Goal: Task Accomplishment & Management: Complete application form

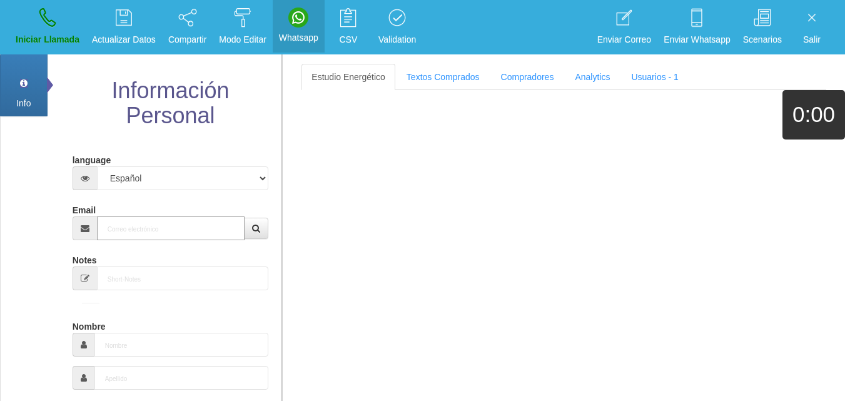
click at [169, 233] on input "Email" at bounding box center [171, 228] width 148 height 24
paste input "[DOMAIN_NAME][EMAIL_ADDRESS][DOMAIN_NAME]"
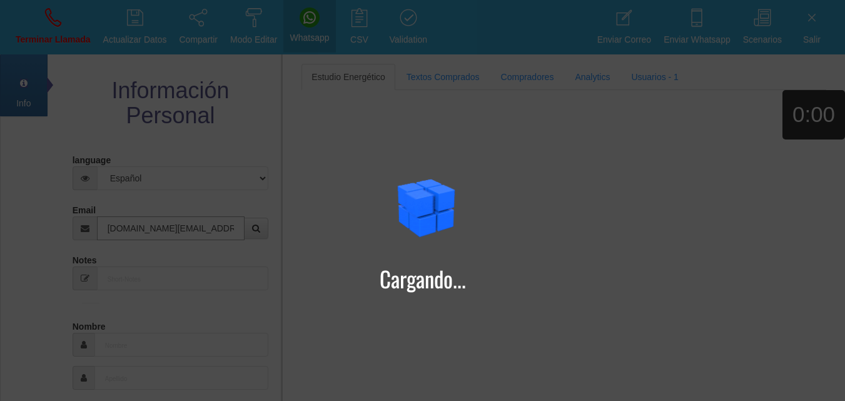
type input "[DOMAIN_NAME][EMAIL_ADDRESS][DOMAIN_NAME]"
type input "[DATE]"
type input "[PERSON_NAME]"
type input "7081 1586"
type input "Buen Comprador"
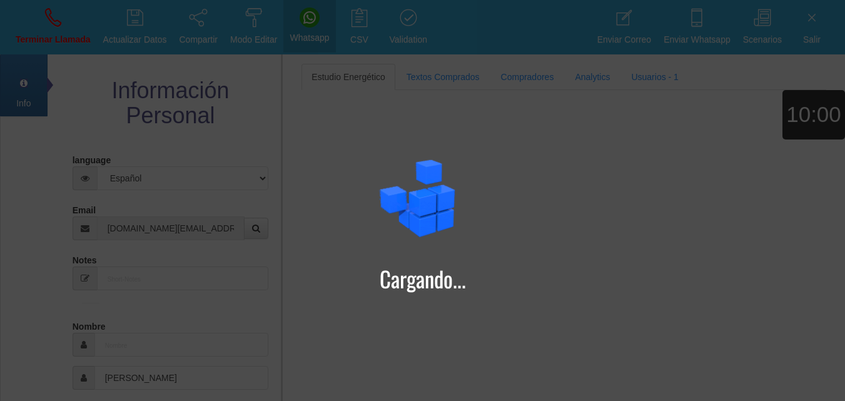
select select "2"
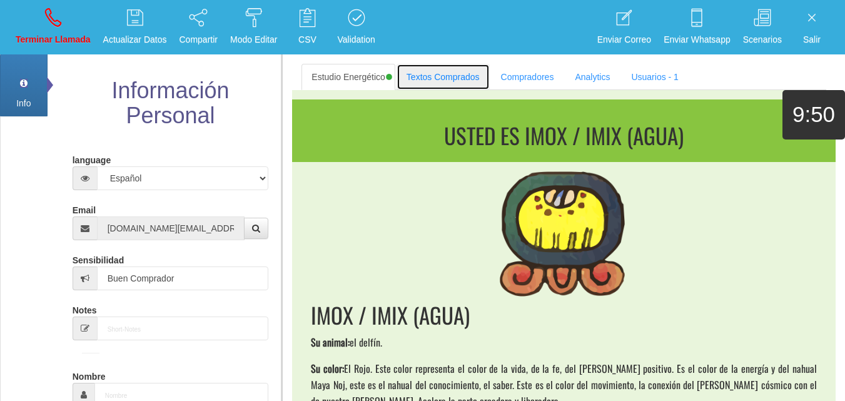
click at [414, 87] on link "Textos Comprados" at bounding box center [442, 77] width 93 height 26
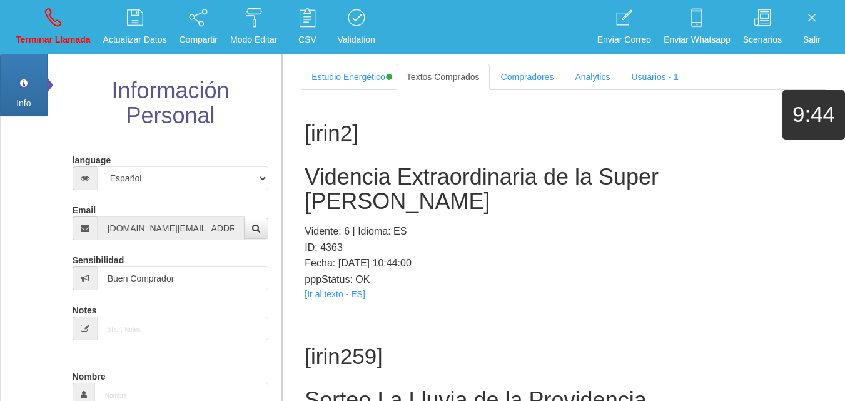
click at [401, 255] on p "Fecha: [DATE] 10:44:00" at bounding box center [563, 263] width 518 height 16
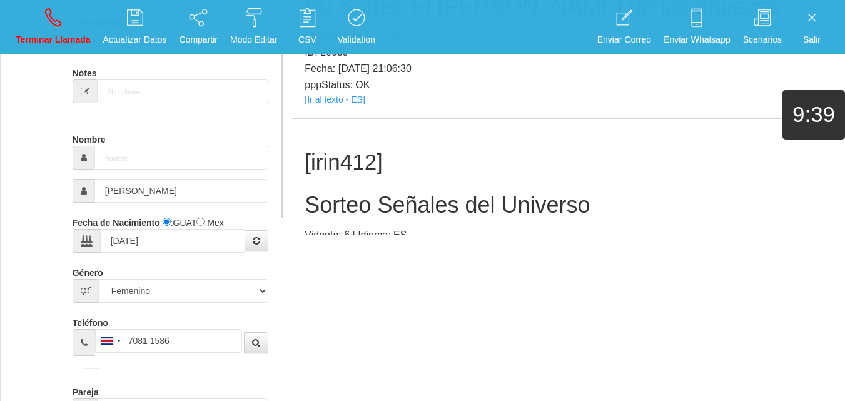
scroll to position [809, 0]
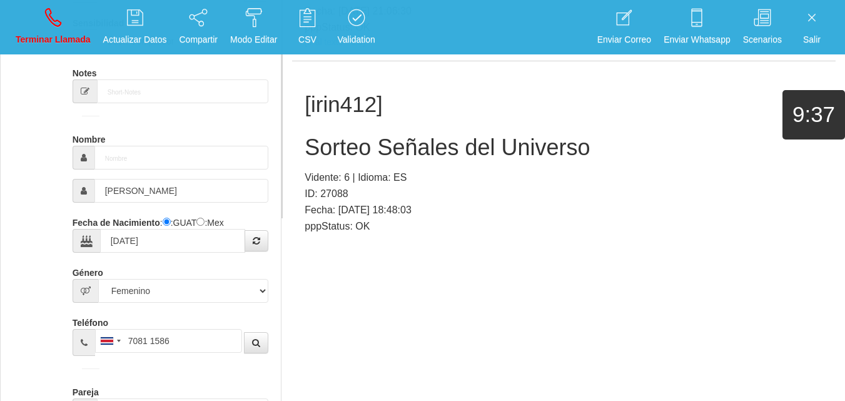
click at [349, 236] on link "[Ir al texto - ES]" at bounding box center [334, 241] width 60 height 10
click at [383, 135] on h2 "Sorteo Señales del Universo" at bounding box center [563, 147] width 518 height 25
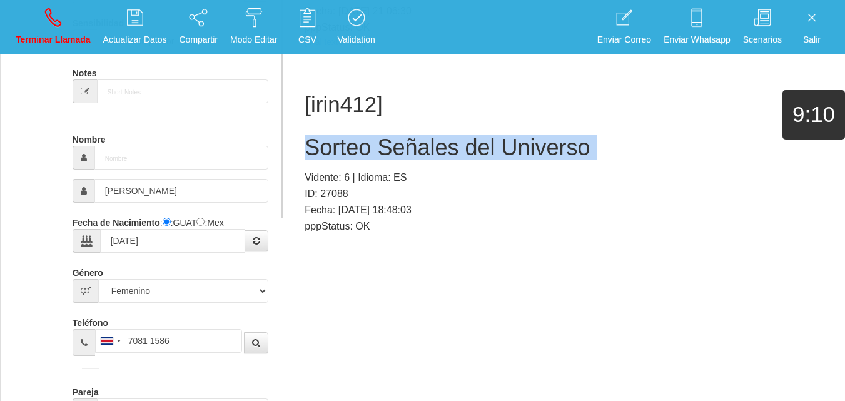
click at [383, 135] on h2 "Sorteo Señales del Universo" at bounding box center [563, 147] width 518 height 25
copy h2 "Sorteo Señales del Universo"
drag, startPoint x: 72, startPoint y: 33, endPoint x: 73, endPoint y: 41, distance: 8.2
click at [72, 33] on p "Terminar Llamada" at bounding box center [53, 40] width 75 height 14
select select "0"
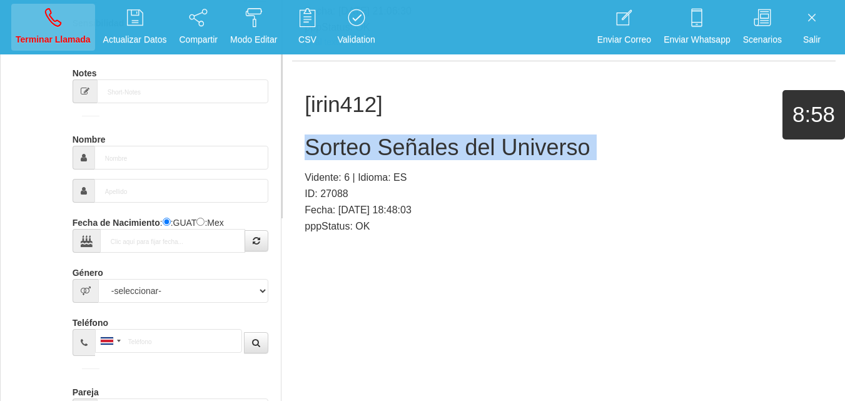
scroll to position [0, 0]
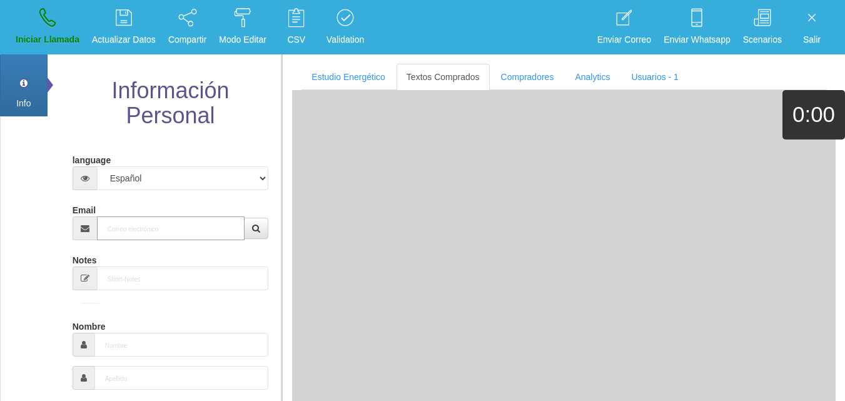
click at [175, 217] on input "Email" at bounding box center [171, 228] width 148 height 24
paste input "[EMAIL_ADDRESS][DOMAIN_NAME]"
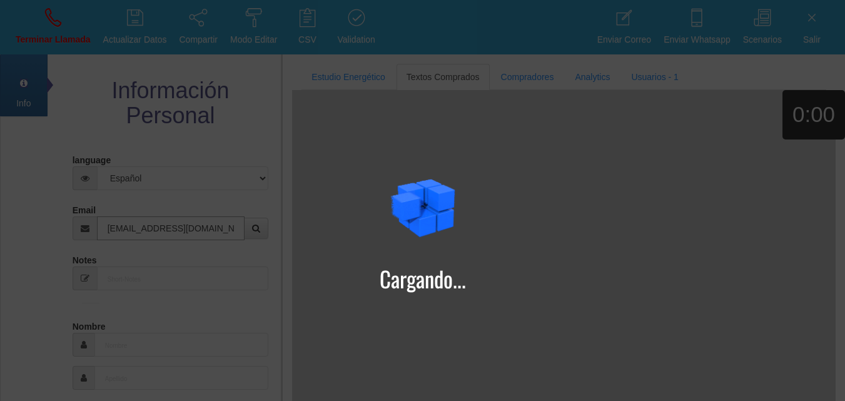
type input "[EMAIL_ADDRESS][DOMAIN_NAME]"
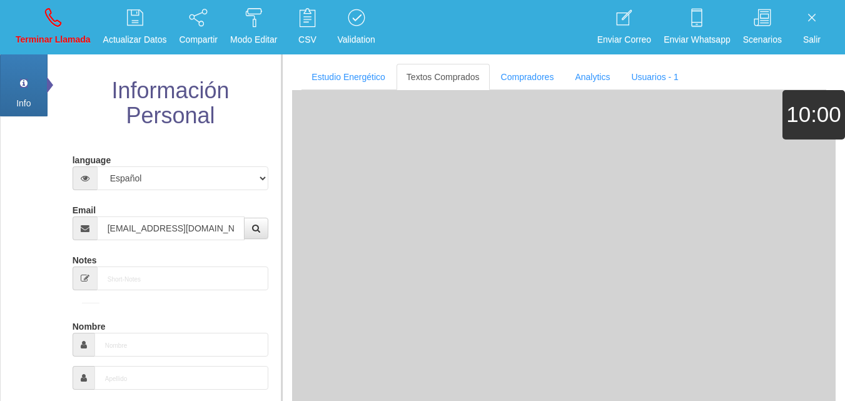
type input "[DATE]"
select select "4"
type input "Buen Comprador"
type input "[PERSON_NAME]"
select select "2"
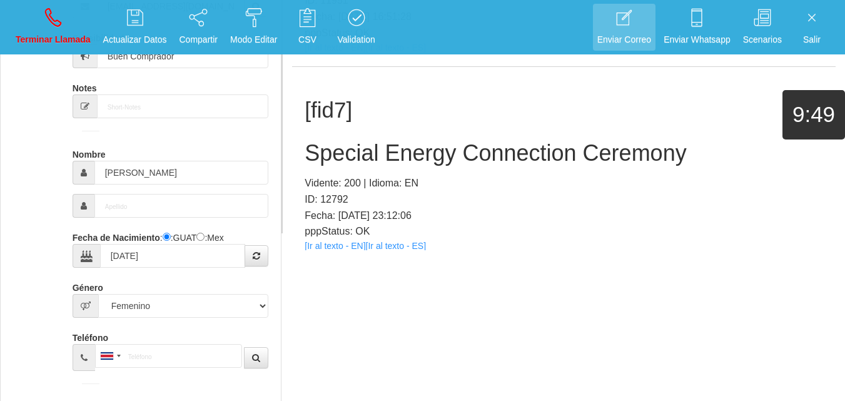
scroll to position [809, 0]
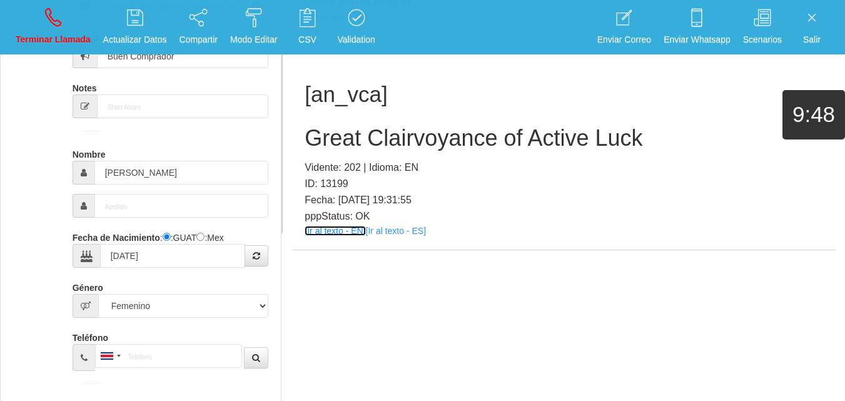
click at [338, 229] on link "[Ir al texto - EN]" at bounding box center [334, 231] width 61 height 10
click at [362, 134] on h2 "Great Clairvoyance of Active Luck" at bounding box center [563, 138] width 518 height 25
click at [363, 134] on h2 "Great Clairvoyance of Active Luck" at bounding box center [563, 138] width 518 height 25
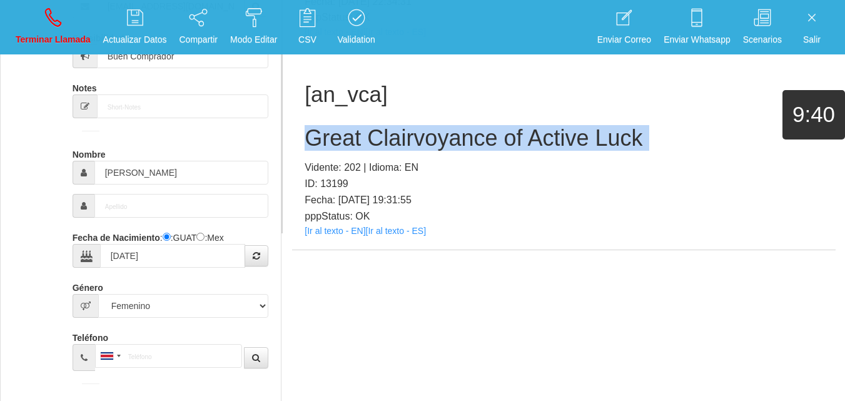
click at [363, 134] on h2 "Great Clairvoyance of Active Luck" at bounding box center [563, 138] width 518 height 25
copy h2 "Great Clairvoyance of Active Luck"
click at [54, 34] on p "Terminar Llamada" at bounding box center [53, 40] width 75 height 14
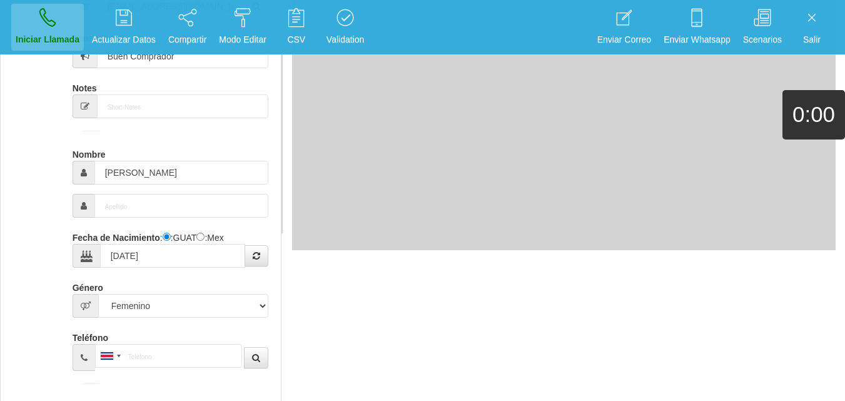
select select "0"
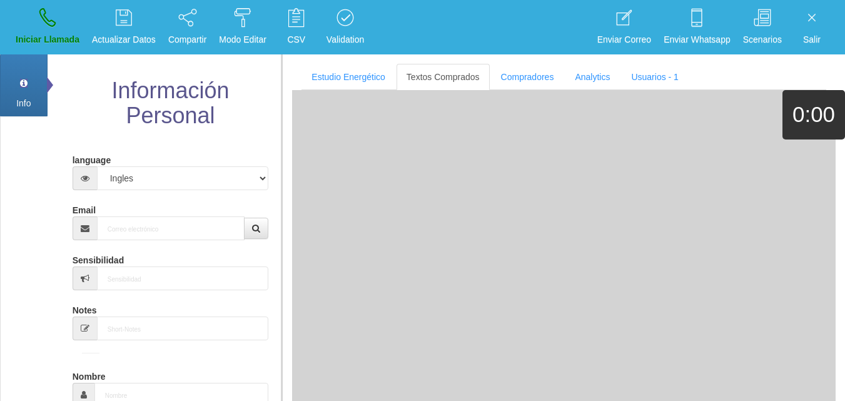
scroll to position [0, 0]
click at [214, 224] on input "Email" at bounding box center [171, 228] width 148 height 24
paste input "[EMAIL_ADDRESS][DOMAIN_NAME]"
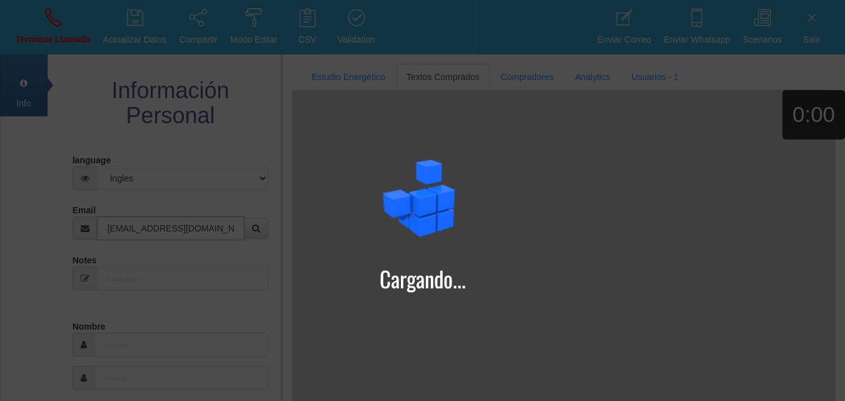
type input "[EMAIL_ADDRESS][DOMAIN_NAME]"
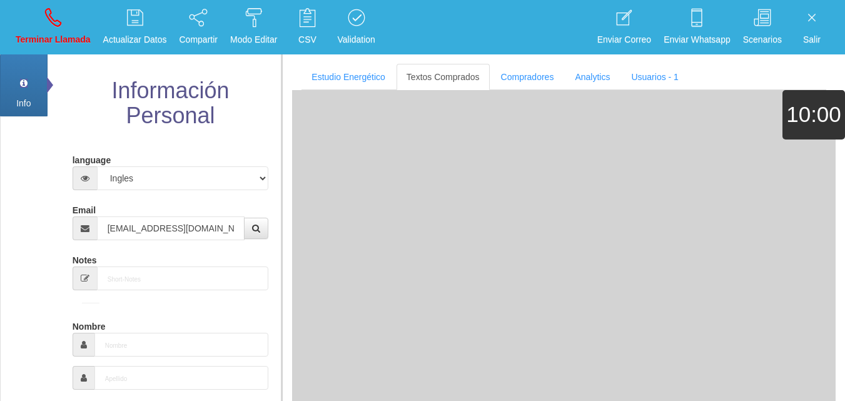
type input "[DATE]"
type input "Excelente Comprador"
type input "Lita"
select select "1"
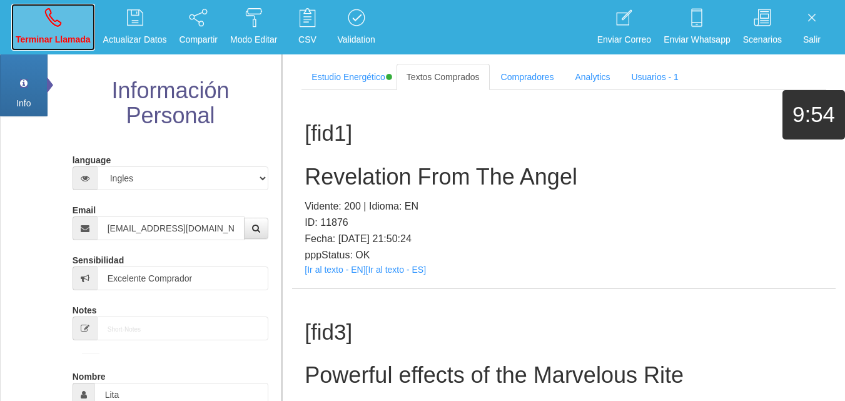
click at [79, 28] on link "Terminar Llamada" at bounding box center [53, 27] width 84 height 47
select select "0"
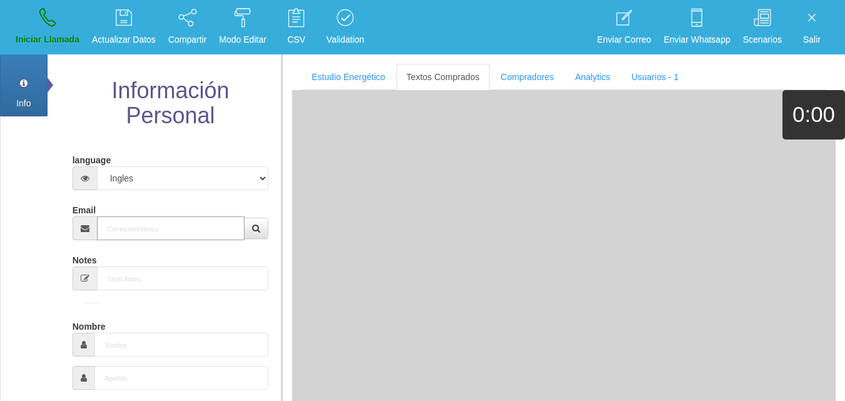
click at [151, 219] on input "Email" at bounding box center [171, 228] width 148 height 24
paste input "[EMAIL_ADDRESS][DOMAIN_NAME]"
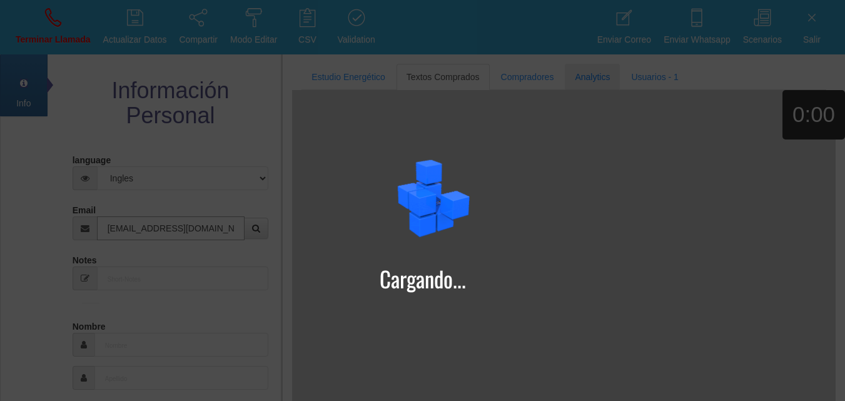
type input "[EMAIL_ADDRESS][DOMAIN_NAME]"
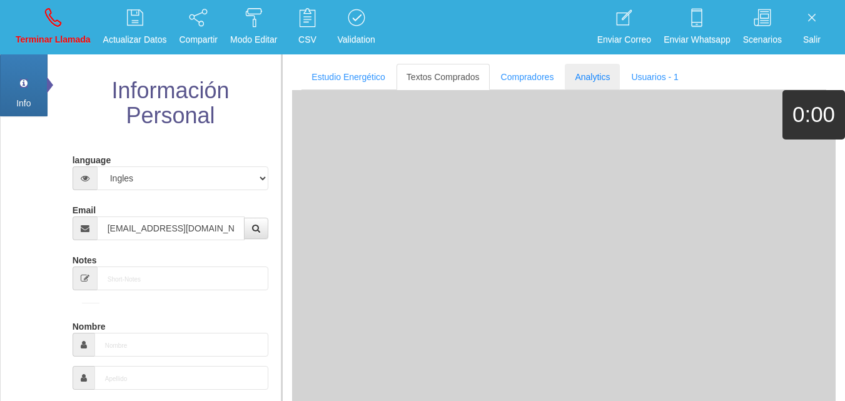
type input "[DATE]"
type input "Excelente Comprador"
type input "Lita"
select select "1"
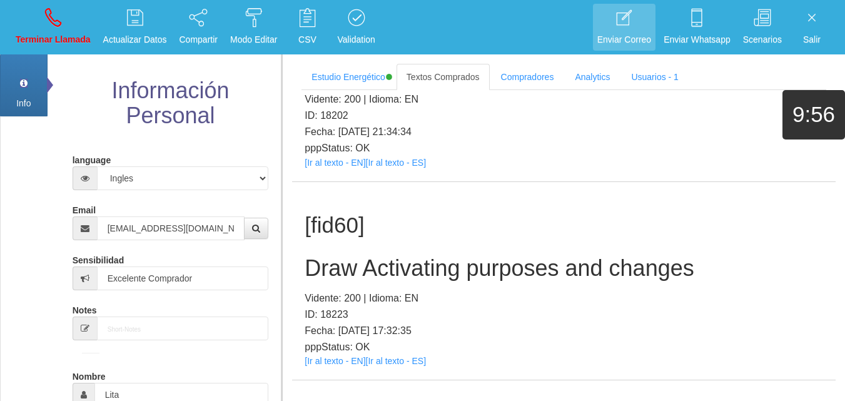
scroll to position [7901, 0]
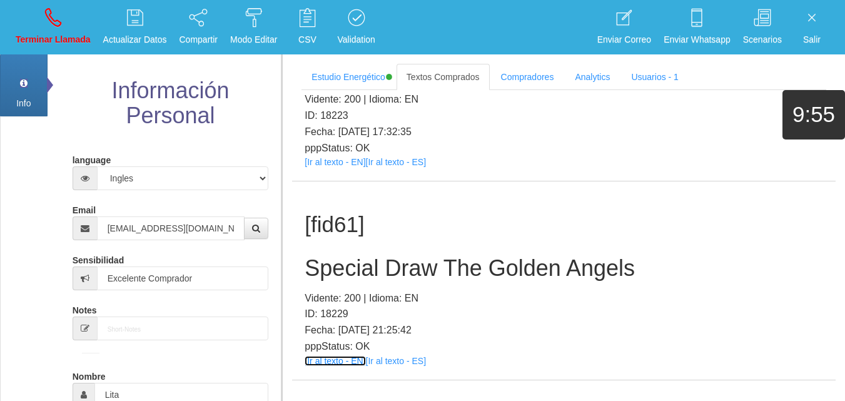
click at [341, 356] on link "[Ir al texto - EN]" at bounding box center [334, 361] width 61 height 10
click at [417, 232] on div "[fid61] Special Draw The Golden Angels Vidente: 200 | Idioma: EN ID: 18229 Fech…" at bounding box center [563, 280] width 543 height 198
click at [416, 232] on div "[fid61] Special Draw The Golden Angels Vidente: 200 | Idioma: EN ID: 18229 Fech…" at bounding box center [563, 280] width 543 height 198
click at [416, 231] on div "[fid61] Special Draw The Golden Angels Vidente: 200 | Idioma: EN ID: 18229 Fech…" at bounding box center [563, 280] width 543 height 198
click at [408, 256] on h2 "Special Draw The Golden Angels" at bounding box center [563, 268] width 518 height 25
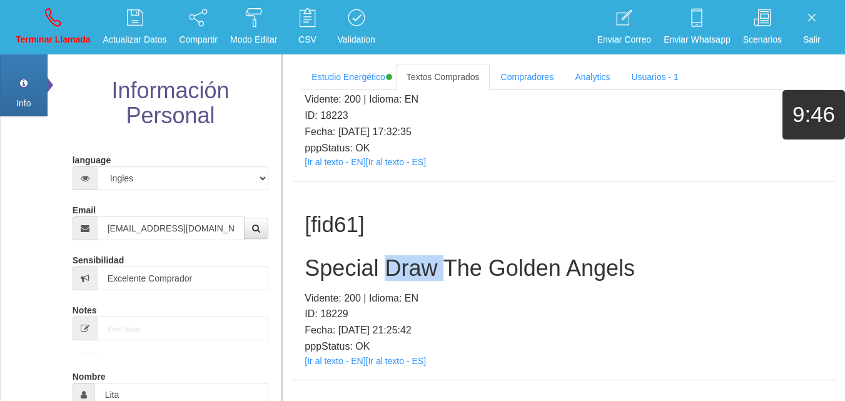
click at [408, 256] on h2 "Special Draw The Golden Angels" at bounding box center [563, 268] width 518 height 25
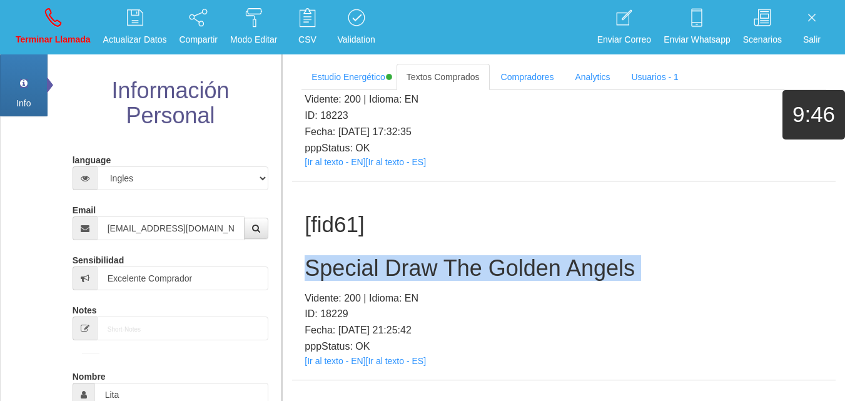
click at [407, 256] on h2 "Special Draw The Golden Angels" at bounding box center [563, 268] width 518 height 25
copy h2 "Special Draw The Golden Angels"
click at [64, 19] on link "Terminar Llamada" at bounding box center [53, 27] width 84 height 47
select select "0"
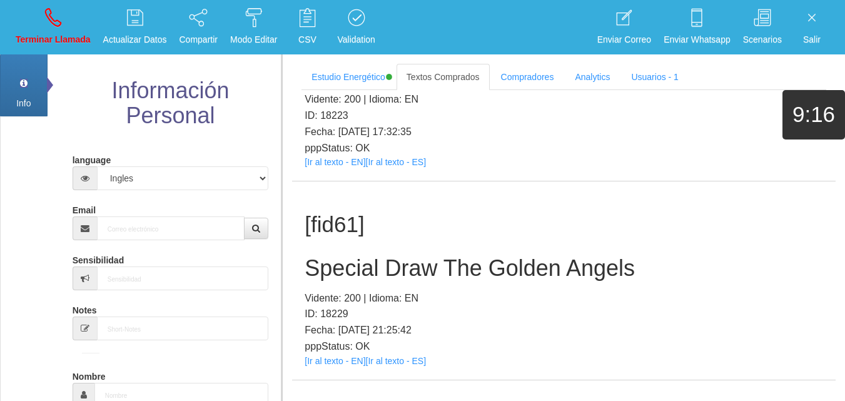
scroll to position [0, 0]
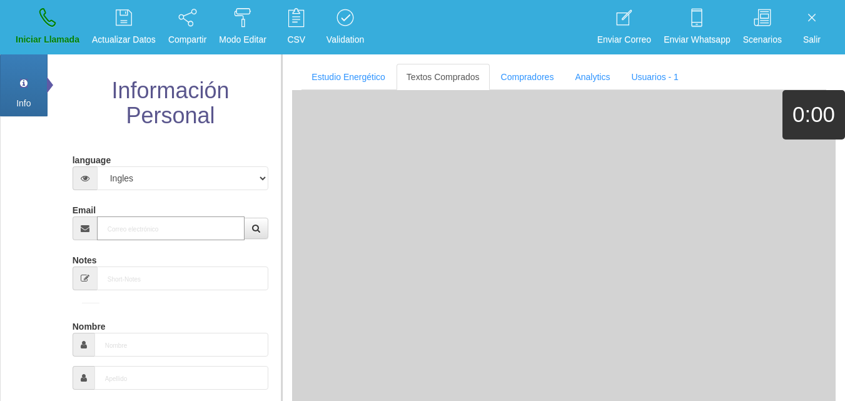
click at [153, 231] on input "Email" at bounding box center [171, 228] width 148 height 24
paste input "[EMAIL_ADDRESS][DOMAIN_NAME]"
type input "[EMAIL_ADDRESS][DOMAIN_NAME]"
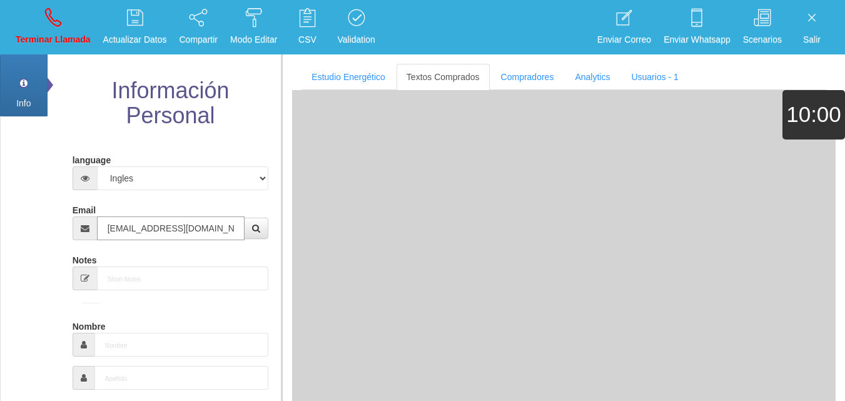
type input "15 Abr 1968"
type input "Buen Comprador"
type input "[PERSON_NAME]"
select select "1"
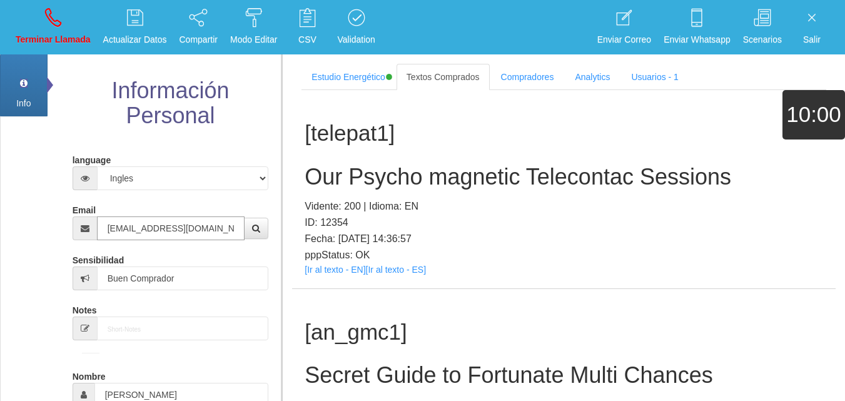
type input "[EMAIL_ADDRESS][DOMAIN_NAME]"
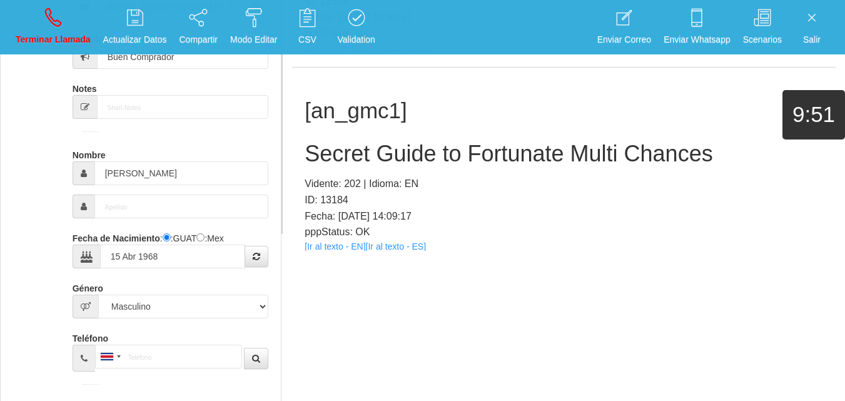
scroll to position [1008, 0]
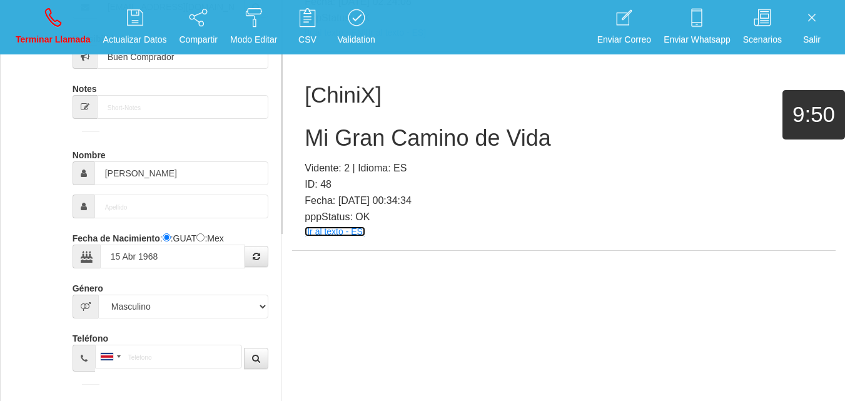
click at [327, 229] on link "[Ir al texto - ES]" at bounding box center [334, 231] width 60 height 10
click at [346, 141] on h2 "Mi Gran Camino de Vida" at bounding box center [563, 138] width 518 height 25
click at [347, 142] on h2 "Mi Gran Camino de Vida" at bounding box center [563, 138] width 518 height 25
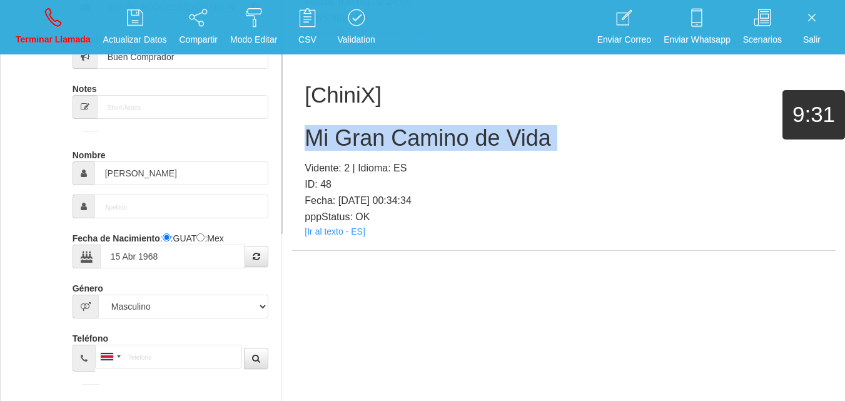
click at [347, 142] on h2 "Mi Gran Camino de Vida" at bounding box center [563, 138] width 518 height 25
copy h2 "Mi Gran Camino de Vida"
click at [38, 43] on p "Terminar Llamada" at bounding box center [53, 40] width 75 height 14
select select "0"
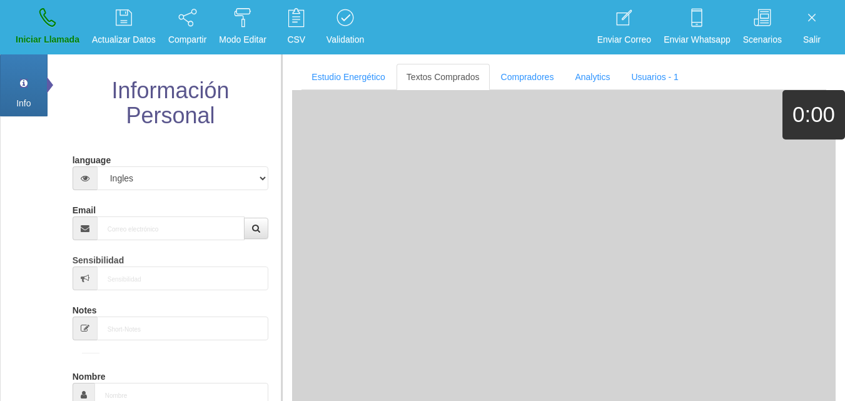
scroll to position [0, 0]
click at [154, 225] on input "Email" at bounding box center [171, 228] width 148 height 24
paste input "[EMAIL_ADDRESS][DOMAIN_NAME]"
type input "[EMAIL_ADDRESS][DOMAIN_NAME]"
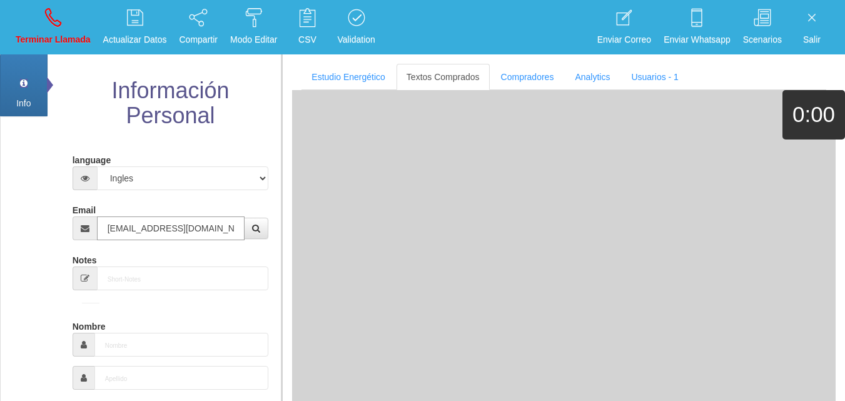
type input "17 Mayo 1954"
type input "Buen Comprador"
type input "[PERSON_NAME]"
select select "1"
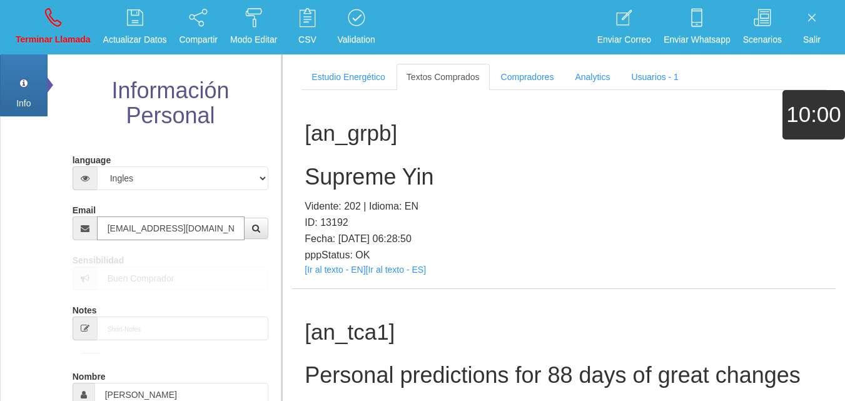
type input "[EMAIL_ADDRESS][DOMAIN_NAME]"
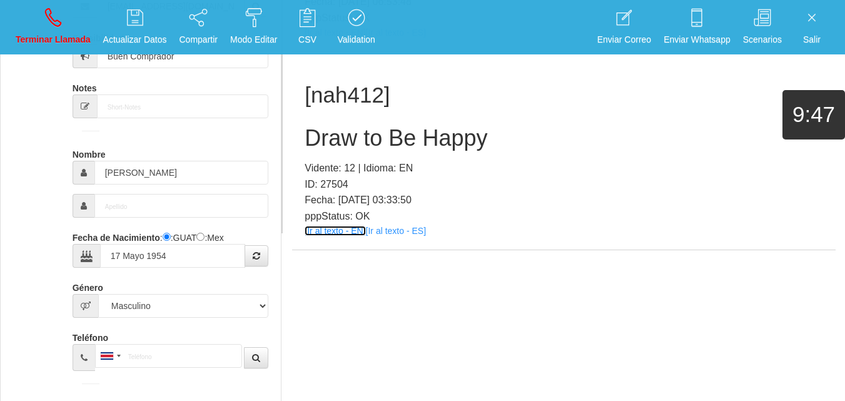
click at [318, 230] on link "[Ir al texto - EN]" at bounding box center [334, 231] width 61 height 10
click at [351, 146] on h2 "Draw to Be Happy" at bounding box center [563, 138] width 518 height 25
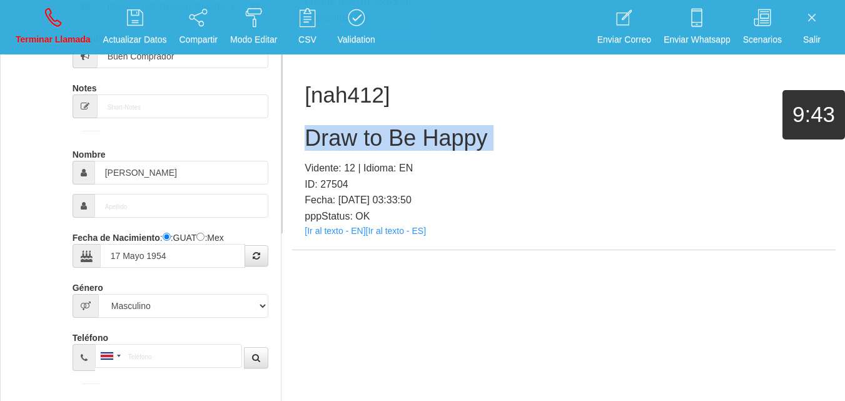
click at [351, 146] on h2 "Draw to Be Happy" at bounding box center [563, 138] width 518 height 25
copy h2 "Draw to Be Happy"
click at [50, 23] on icon at bounding box center [53, 18] width 16 height 20
select select "0"
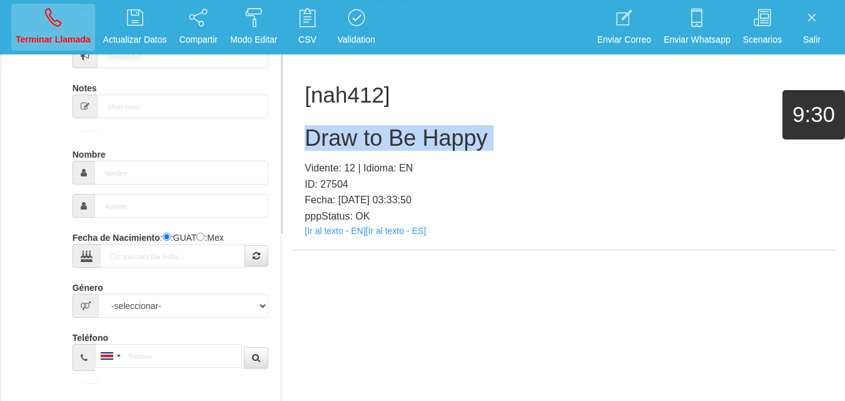
scroll to position [0, 0]
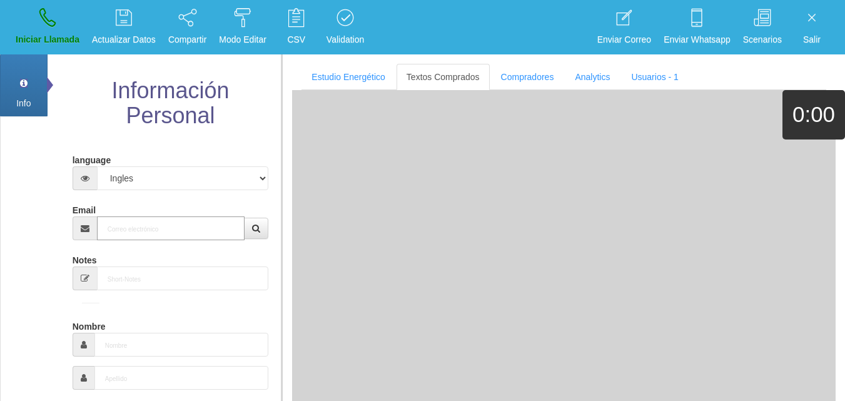
click at [163, 228] on input "Email" at bounding box center [171, 228] width 148 height 24
paste input "[EMAIL_ADDRESS][DOMAIN_NAME]"
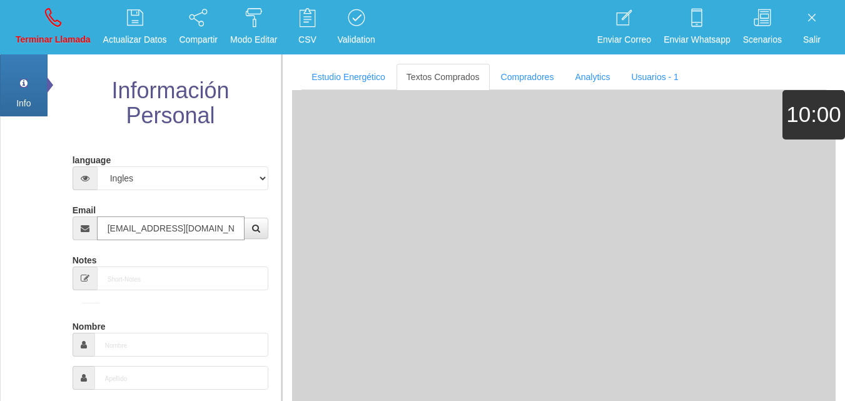
type input "[EMAIL_ADDRESS][DOMAIN_NAME]"
type input "[DATE]"
type input "Comprador bajo"
type input "[PERSON_NAME]"
select select "1"
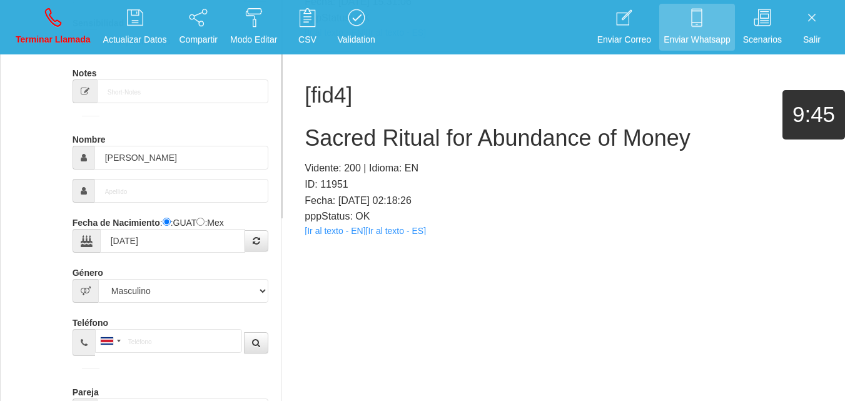
scroll to position [214, 0]
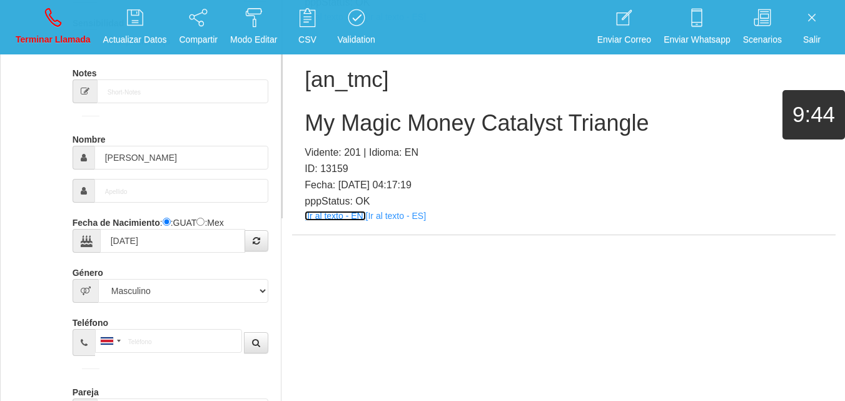
click at [326, 214] on link "[Ir al texto - EN]" at bounding box center [334, 216] width 61 height 10
click at [389, 131] on h2 "My Magic Money Catalyst Triangle" at bounding box center [563, 123] width 518 height 25
click at [386, 128] on h2 "My Magic Money Catalyst Triangle" at bounding box center [563, 123] width 518 height 25
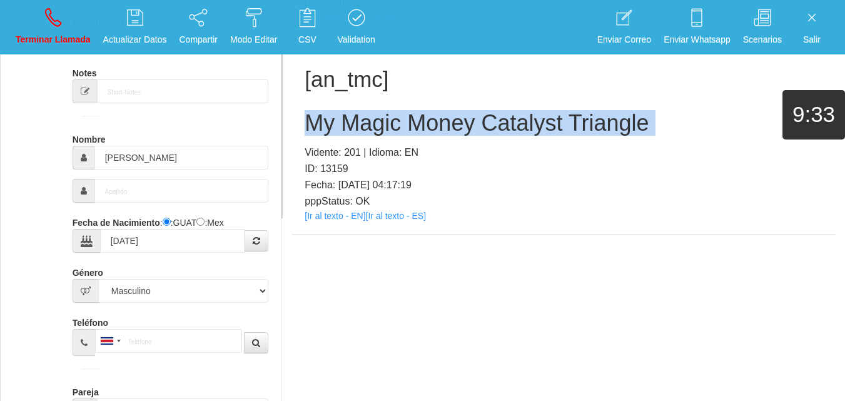
click at [386, 128] on h2 "My Magic Money Catalyst Triangle" at bounding box center [563, 123] width 518 height 25
copy h2 "My Magic Money Catalyst Triangle"
click at [34, 16] on link "Terminar Llamada" at bounding box center [53, 27] width 84 height 47
select select "0"
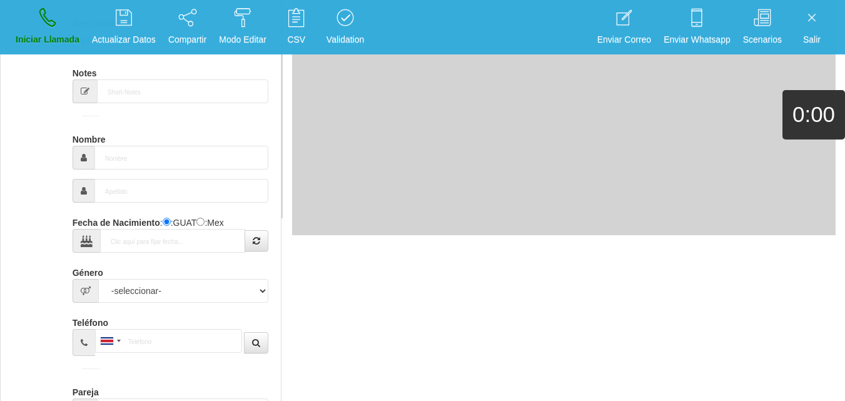
scroll to position [0, 0]
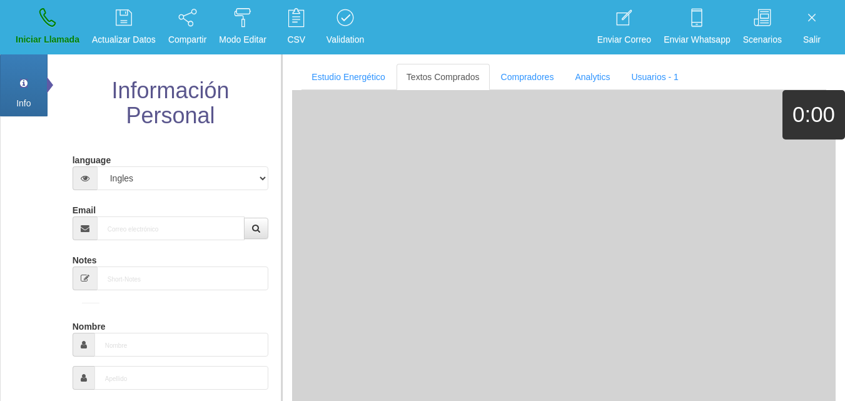
paste input "[EMAIL_ADDRESS][DOMAIN_NAME]"
type input "[EMAIL_ADDRESS][DOMAIN_NAME]"
click at [163, 234] on input "[EMAIL_ADDRESS][DOMAIN_NAME]" at bounding box center [171, 228] width 148 height 24
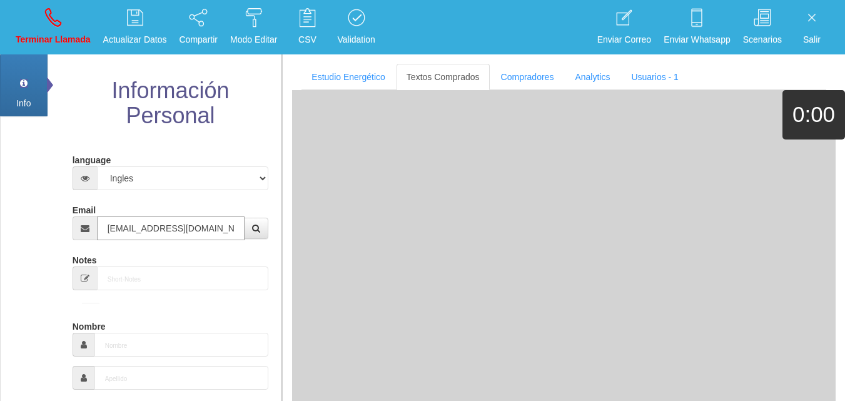
type input "19 Mayo 1965"
type input "Buen Comprador"
type input "[PERSON_NAME]"
select select "2"
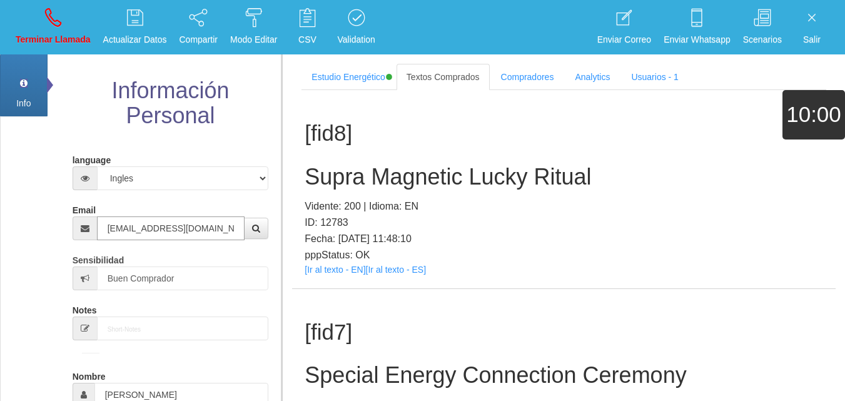
type input "[EMAIL_ADDRESS][DOMAIN_NAME]"
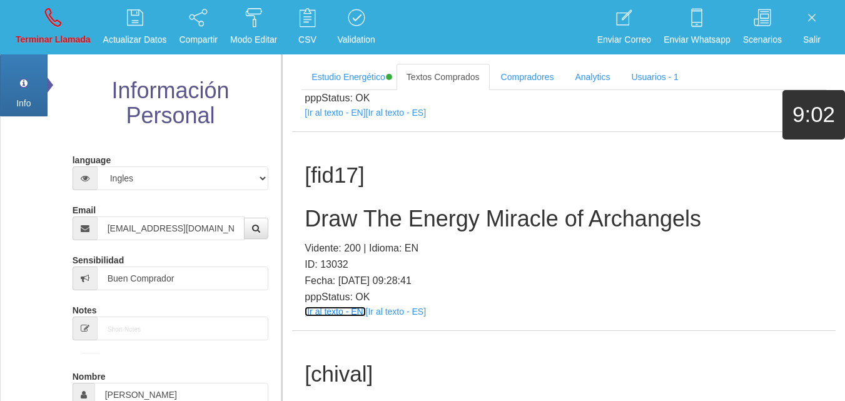
click at [350, 310] on link "[Ir al texto - EN]" at bounding box center [334, 311] width 61 height 10
click at [372, 221] on h2 "Draw The Energy Miracle of Archangels" at bounding box center [563, 218] width 518 height 25
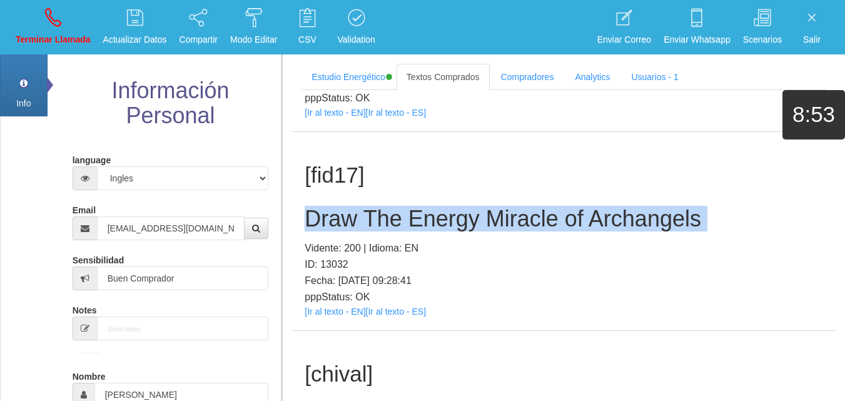
click at [372, 221] on h2 "Draw The Energy Miracle of Archangels" at bounding box center [563, 218] width 518 height 25
copy h2 "Draw The Energy Miracle of Archangels"
click at [27, 15] on link "Terminar Llamada" at bounding box center [53, 27] width 84 height 47
select select "0"
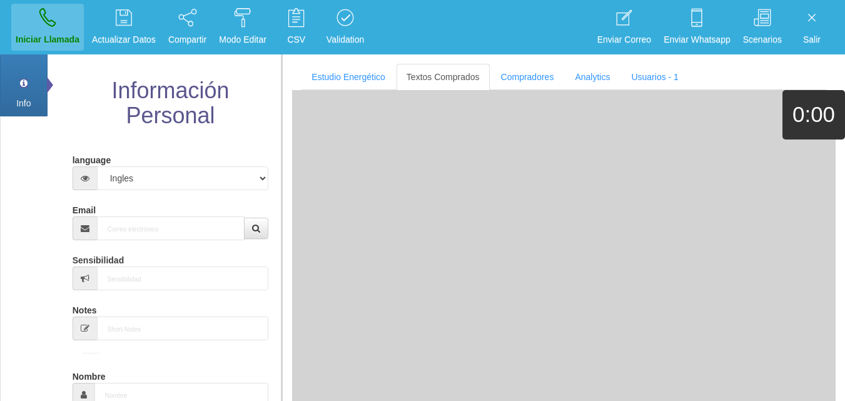
scroll to position [0, 0]
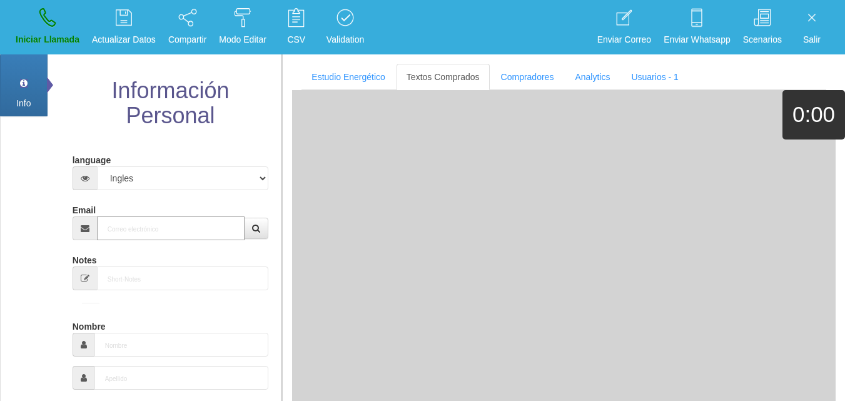
click at [156, 219] on input "Email" at bounding box center [171, 228] width 148 height 24
paste input "[EMAIL_ADDRESS][DOMAIN_NAME]"
type input "[EMAIL_ADDRESS][DOMAIN_NAME]"
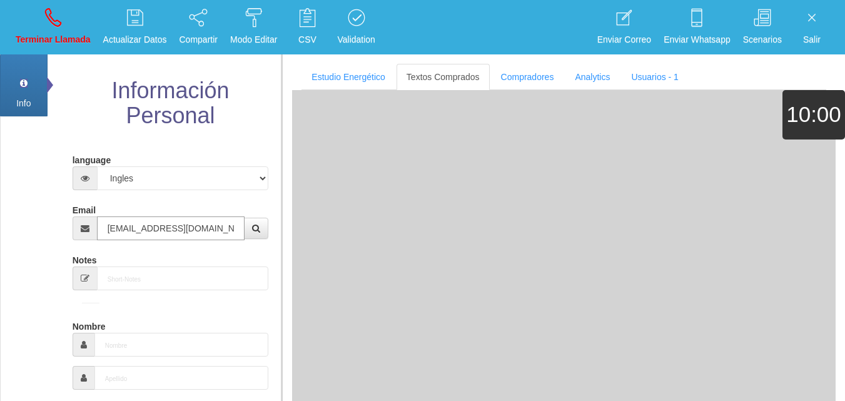
type input "8 Ene 1971"
type input "Excelente Comprador"
type input "[PERSON_NAME]"
select select "1"
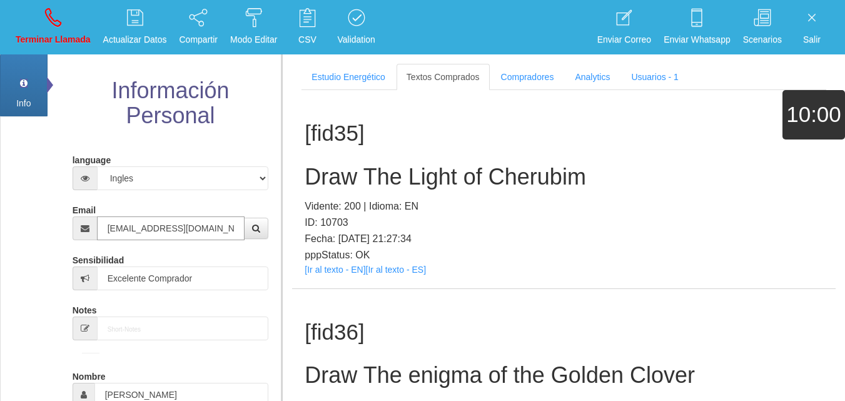
type input "[EMAIL_ADDRESS][DOMAIN_NAME]"
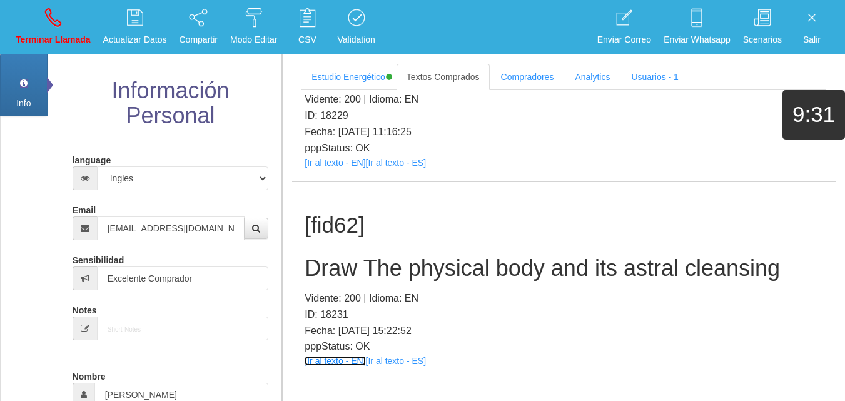
click at [332, 356] on link "[Ir al texto - EN]" at bounding box center [334, 361] width 61 height 10
click at [372, 256] on h2 "Draw The physical body and its astral cleansing" at bounding box center [563, 268] width 518 height 25
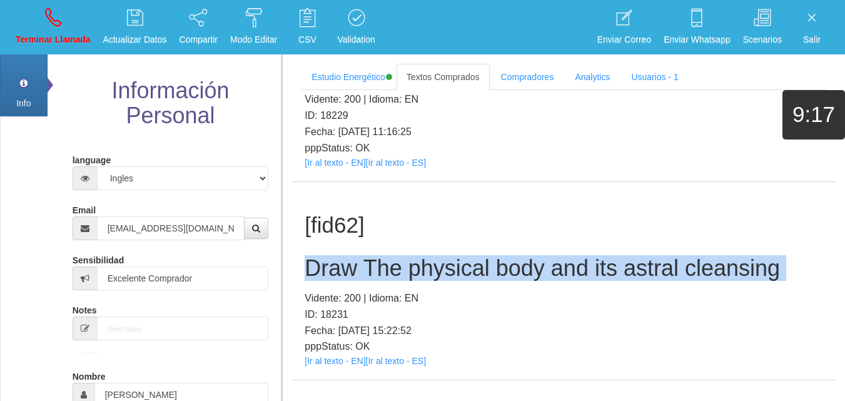
click at [372, 256] on h2 "Draw The physical body and its astral cleansing" at bounding box center [563, 268] width 518 height 25
copy h2 "Draw The physical body and its astral cleansing"
click at [36, 16] on link "Terminar Llamada" at bounding box center [53, 27] width 84 height 47
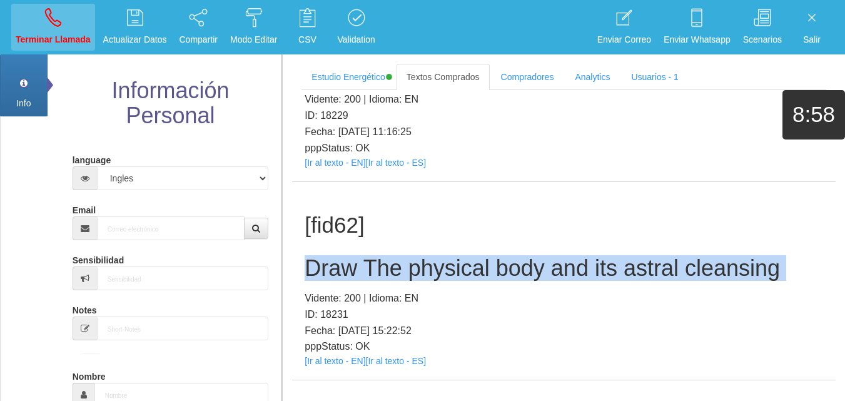
select select "0"
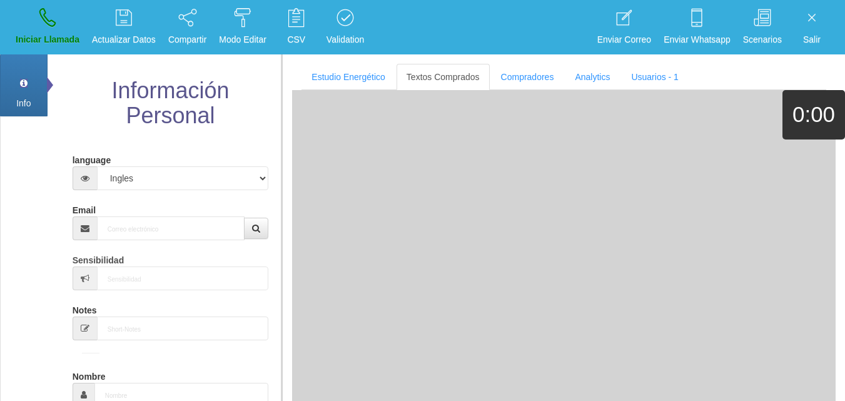
scroll to position [0, 0]
click at [152, 219] on input "Email" at bounding box center [171, 228] width 148 height 24
paste input "[EMAIL_ADDRESS][DOMAIN_NAME]"
type input "[EMAIL_ADDRESS][DOMAIN_NAME]"
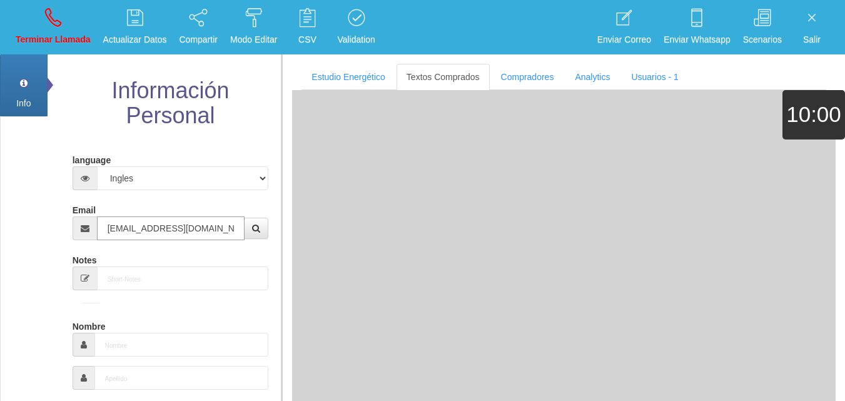
type input "[DATE]"
type input "Comprador bajo"
type input "Debra"
select select "2"
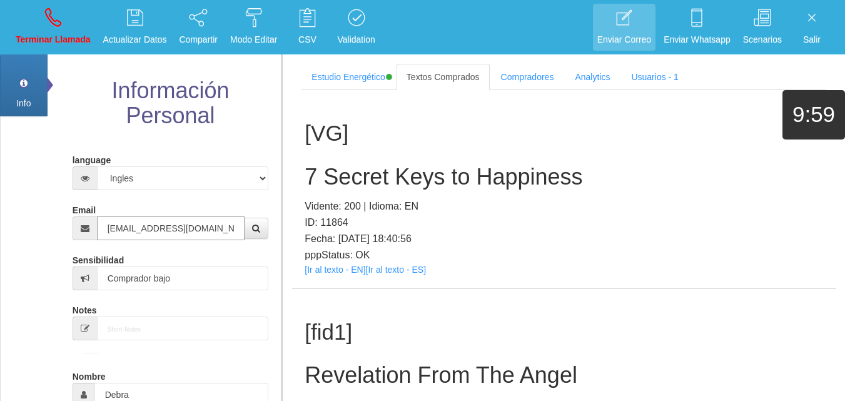
type input "[EMAIL_ADDRESS][DOMAIN_NAME]"
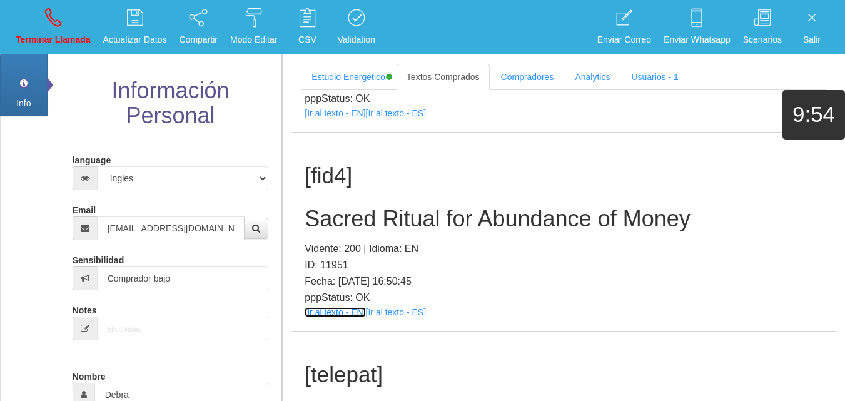
click at [350, 316] on link "[Ir al texto - EN]" at bounding box center [334, 312] width 61 height 10
click at [336, 203] on div "[fid4] Sacred Ritual for Abundance of Money Vidente: 200 | Idioma: EN ID: 11951…" at bounding box center [563, 232] width 543 height 198
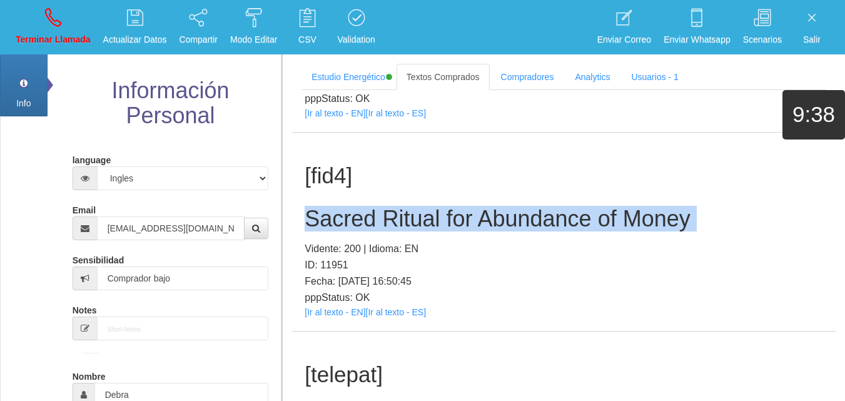
click at [336, 201] on div "[fid4] Sacred Ritual for Abundance of Money Vidente: 200 | Idioma: EN ID: 11951…" at bounding box center [563, 232] width 543 height 198
copy h2 "Sacred Ritual for Abundance of Money"
click at [28, 30] on link "Terminar Llamada" at bounding box center [53, 27] width 84 height 47
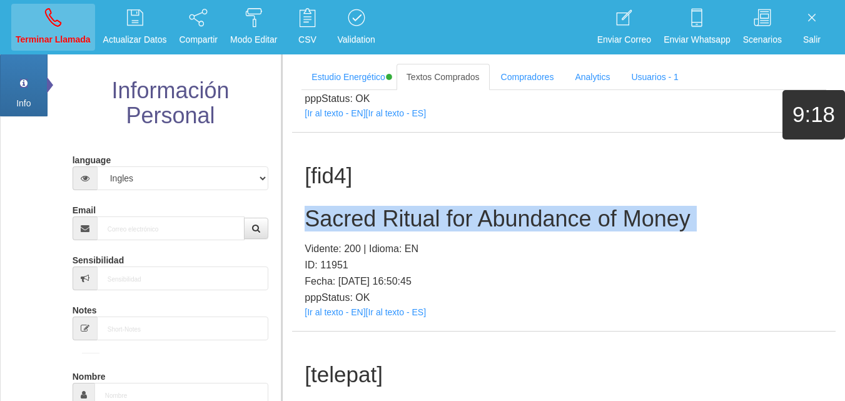
select select "0"
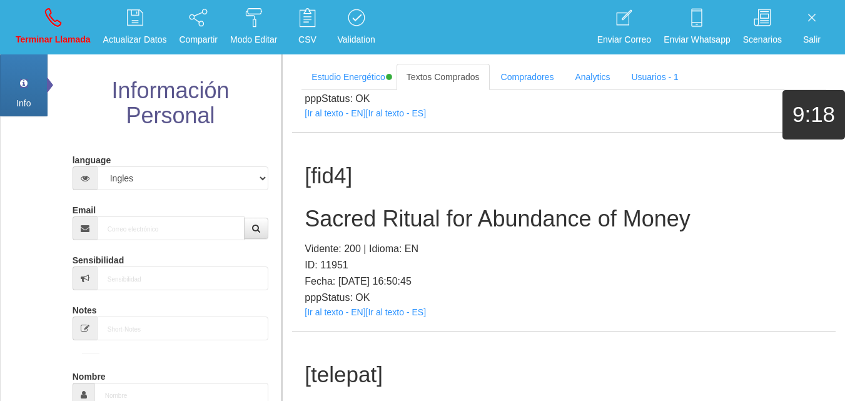
scroll to position [0, 0]
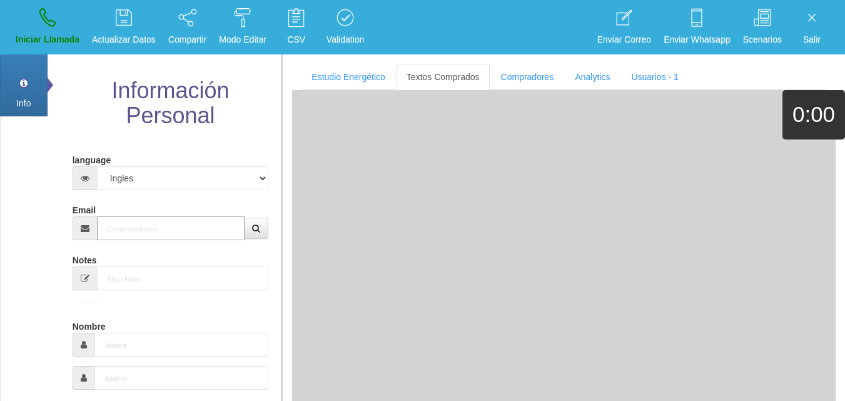
click at [140, 222] on input "Email" at bounding box center [171, 228] width 148 height 24
paste input "[EMAIL_ADDRESS][DOMAIN_NAME]"
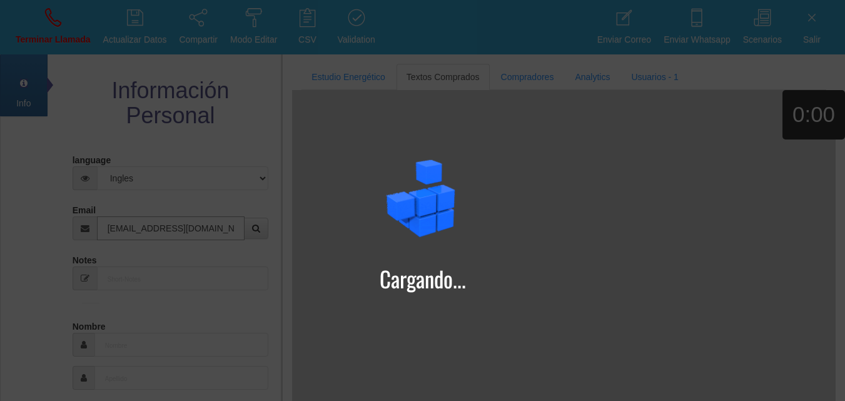
type input "[EMAIL_ADDRESS][DOMAIN_NAME]"
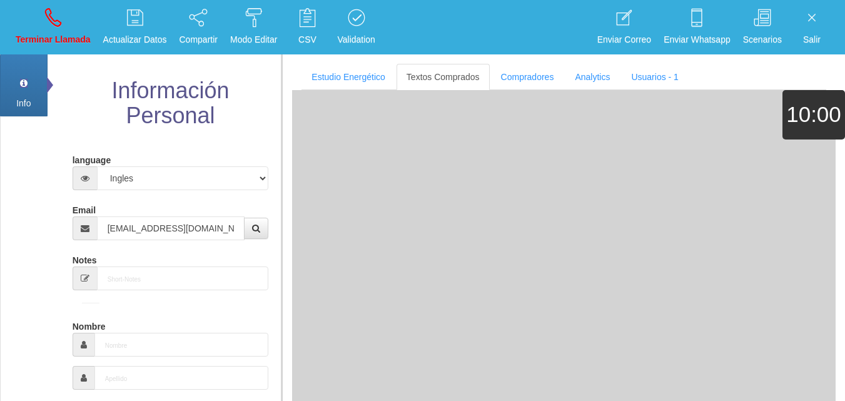
type input "[DATE]"
type input "Comprador bajo"
type input "[PERSON_NAME]"
select select "2"
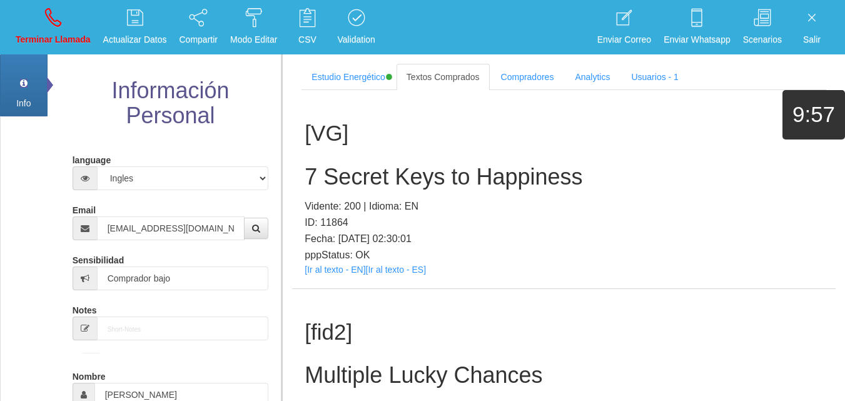
scroll to position [237, 0]
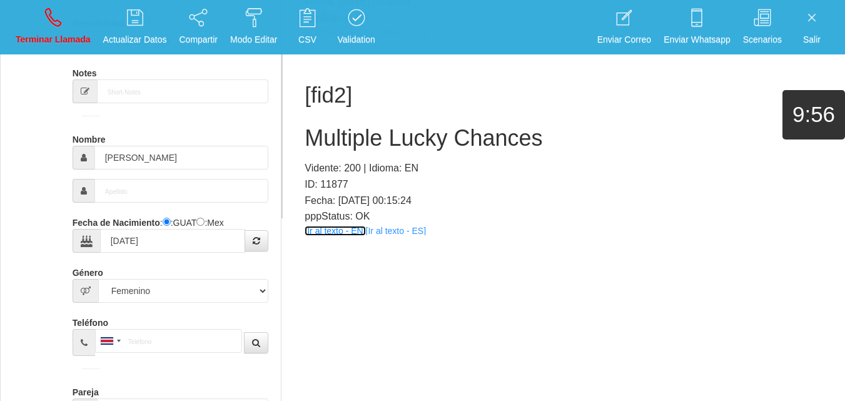
click at [336, 228] on link "[Ir al texto - EN]" at bounding box center [334, 231] width 61 height 10
click at [356, 147] on h2 "Multiple Lucky Chances" at bounding box center [563, 138] width 518 height 25
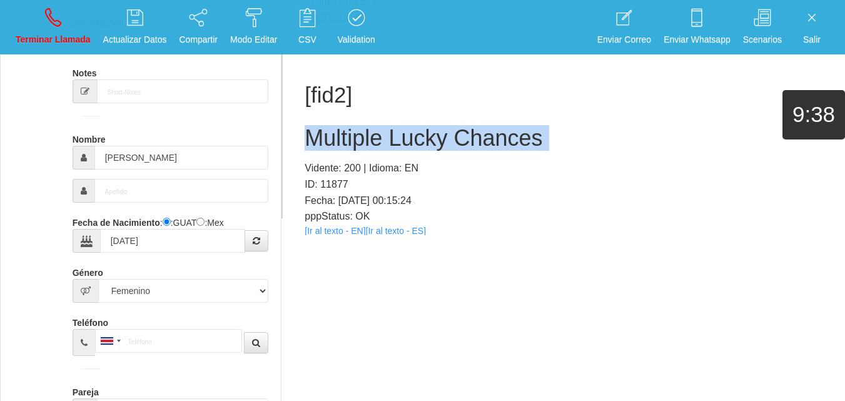
click at [356, 147] on h2 "Multiple Lucky Chances" at bounding box center [563, 138] width 518 height 25
copy h2 "Multiple Lucky Chances"
click at [37, 26] on link "Terminar Llamada" at bounding box center [53, 27] width 84 height 47
select select "0"
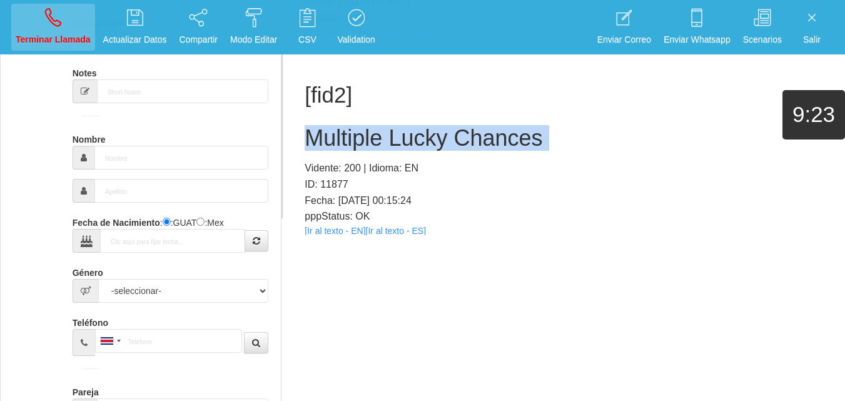
scroll to position [0, 0]
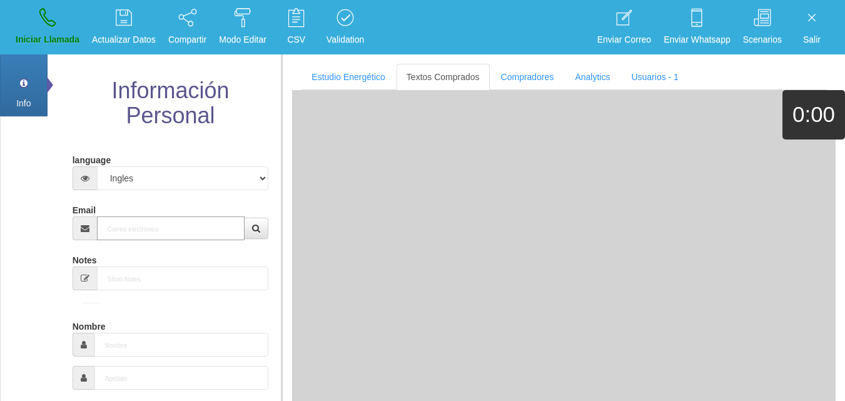
click at [128, 224] on input "Email" at bounding box center [171, 228] width 148 height 24
paste input "[EMAIL_ADDRESS][DOMAIN_NAME]"
type input "[EMAIL_ADDRESS][DOMAIN_NAME]"
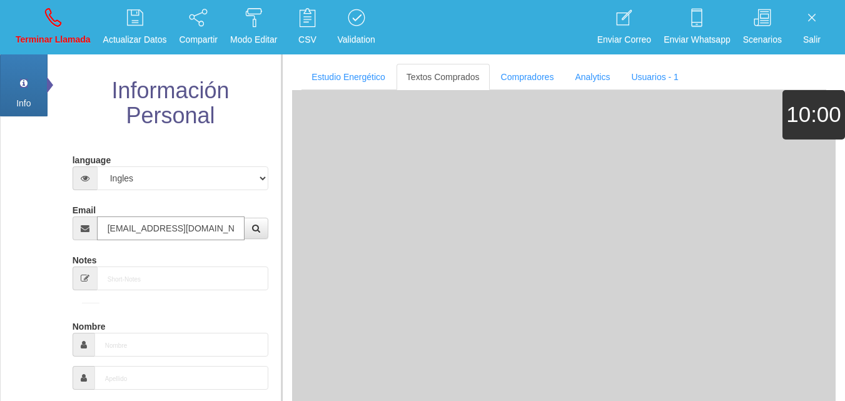
type input "[DATE]"
type input "Excelente Comprador"
type input "Mark"
select select "1"
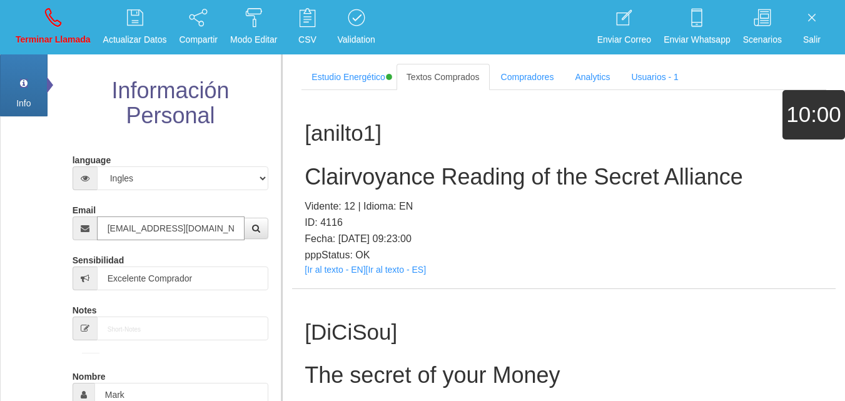
type input "[EMAIL_ADDRESS][DOMAIN_NAME]"
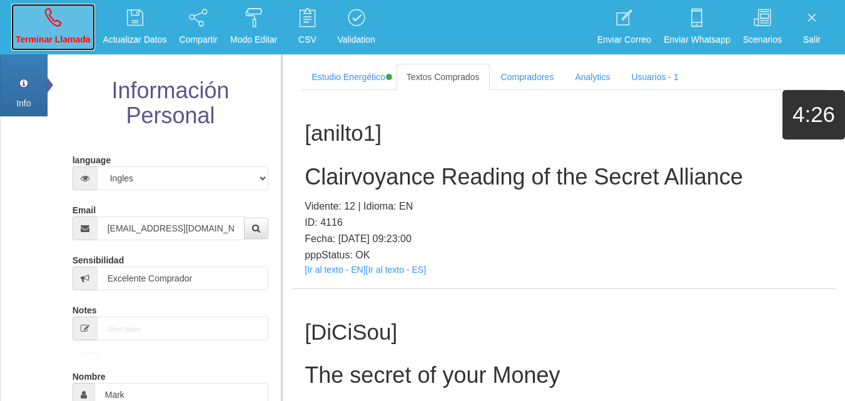
click at [56, 24] on icon at bounding box center [53, 18] width 16 height 20
select select "0"
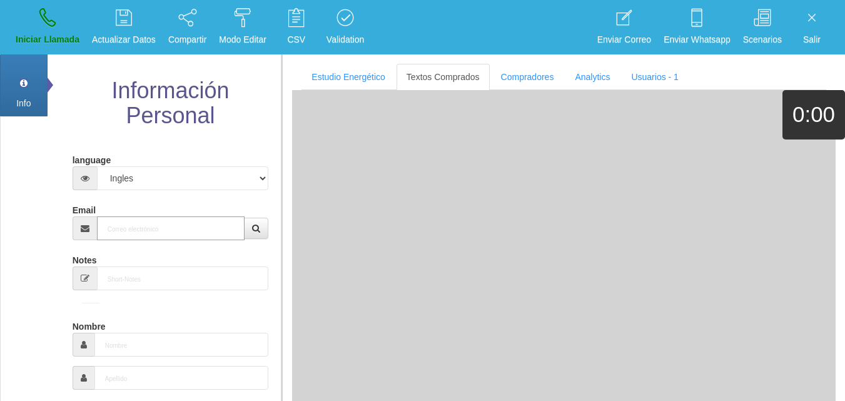
click at [146, 230] on input "Email" at bounding box center [171, 228] width 148 height 24
paste input "[EMAIL_ADDRESS][DOMAIN_NAME]"
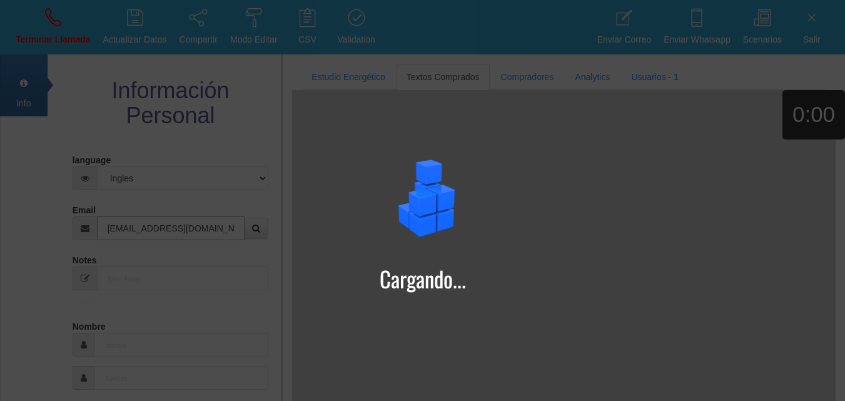
type input "[EMAIL_ADDRESS][DOMAIN_NAME]"
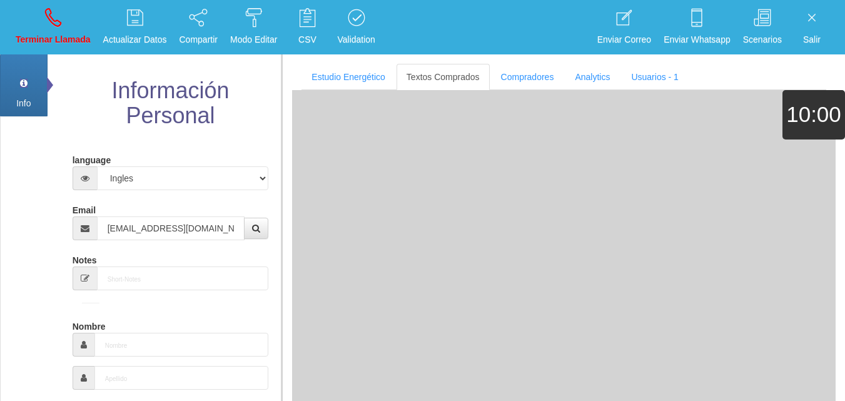
type input "[DATE]"
type input "Excelente Comprador"
type input "Mark"
select select "1"
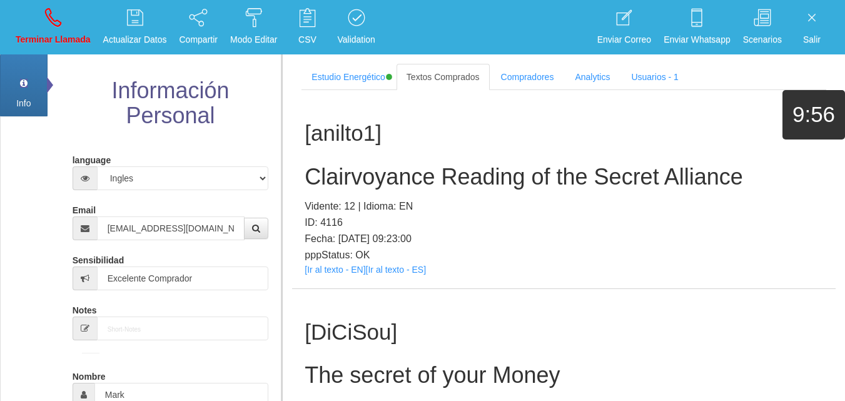
scroll to position [42359, 0]
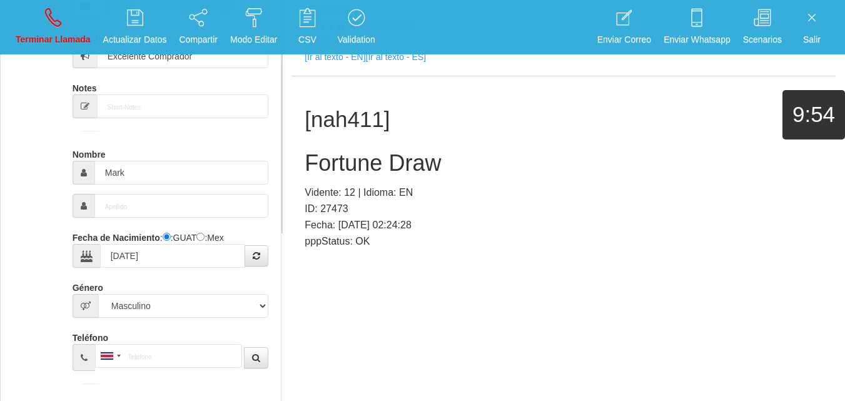
click at [323, 251] on link "[Ir al texto - EN]" at bounding box center [334, 256] width 61 height 10
click at [409, 151] on h2 "Fortune Draw" at bounding box center [563, 163] width 518 height 25
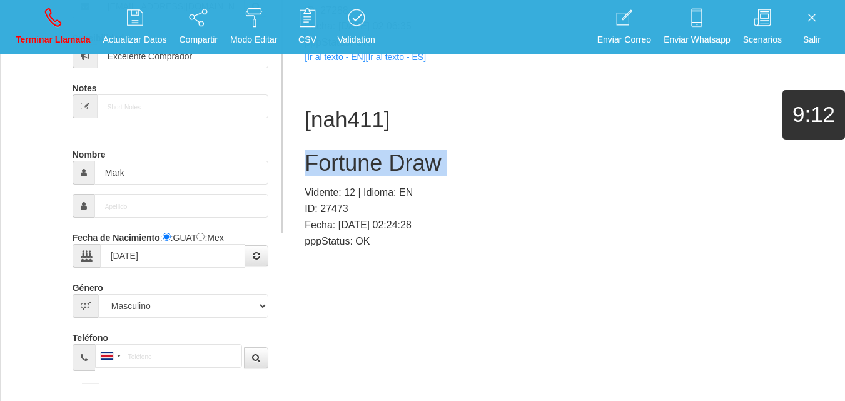
click at [409, 151] on h2 "Fortune Draw" at bounding box center [563, 163] width 518 height 25
click at [68, 23] on link "Terminar Llamada" at bounding box center [53, 27] width 84 height 47
select select "0"
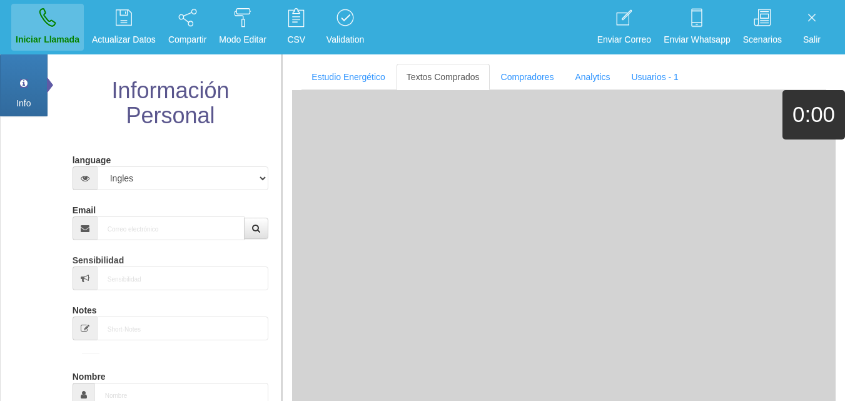
scroll to position [0, 0]
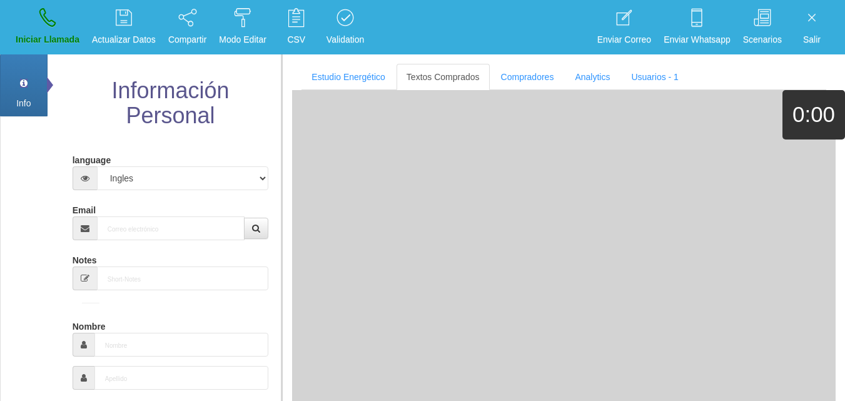
click at [166, 213] on div "Email" at bounding box center [171, 219] width 196 height 41
click at [171, 238] on input "Email" at bounding box center [171, 228] width 148 height 24
paste input "[EMAIL_ADDRESS][DOMAIN_NAME]"
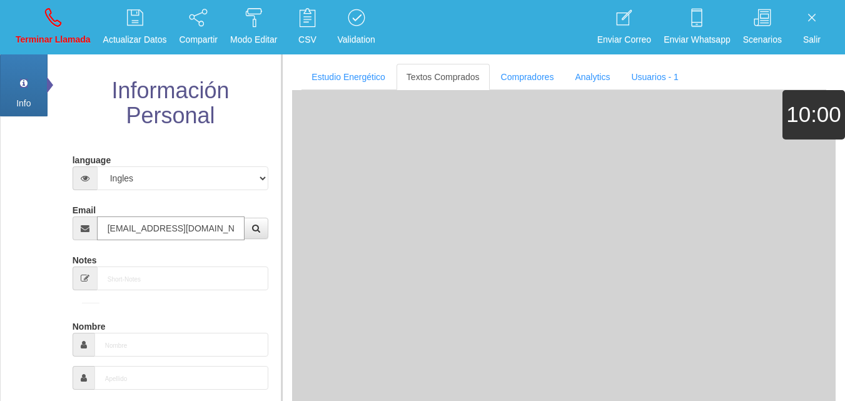
type input "[EMAIL_ADDRESS][DOMAIN_NAME]"
type input "[DATE]"
select select "3"
type input "Excelente Comprador"
type input "[PERSON_NAME]"
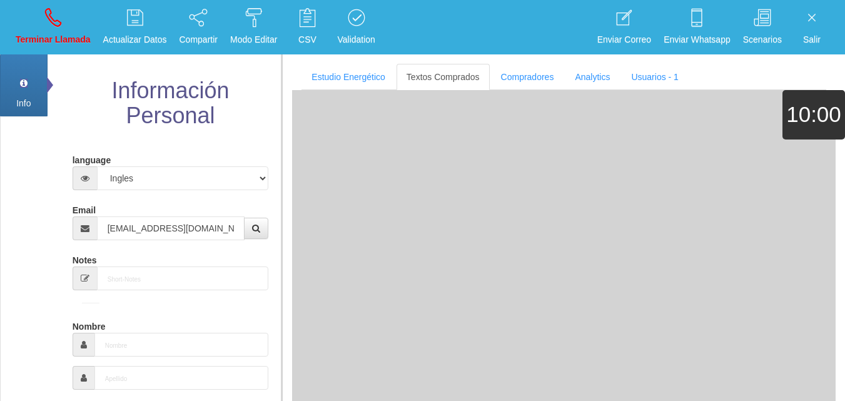
select select "2"
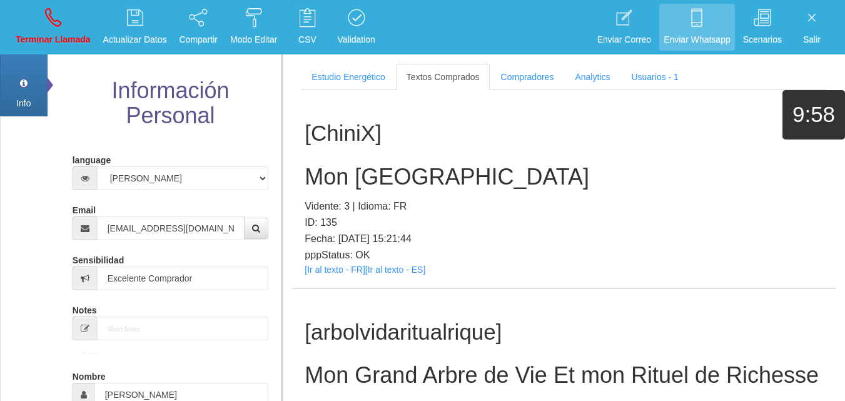
scroll to position [221, 0]
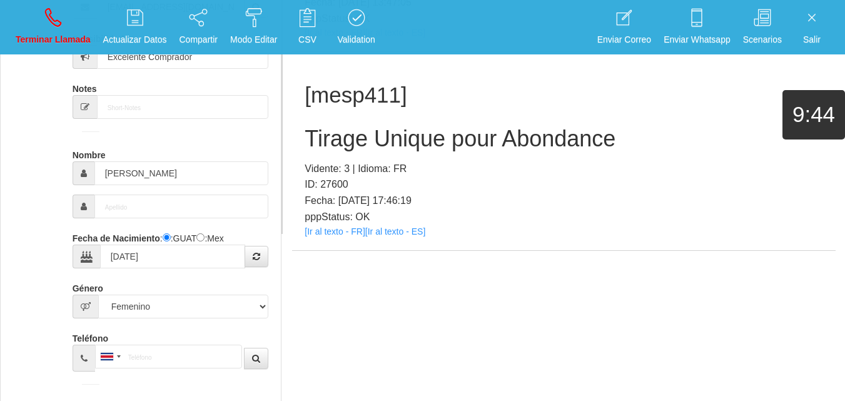
click at [348, 239] on div "[mesp411] Tirage Unique pour Abondance Vidente: 3 | Idioma: FR ID: 27600 Fecha:…" at bounding box center [563, 151] width 543 height 198
click at [319, 231] on link "[Ir al texto - FR]" at bounding box center [334, 231] width 60 height 10
click at [334, 148] on h2 "Tirage Unique pour Abondance" at bounding box center [563, 138] width 518 height 25
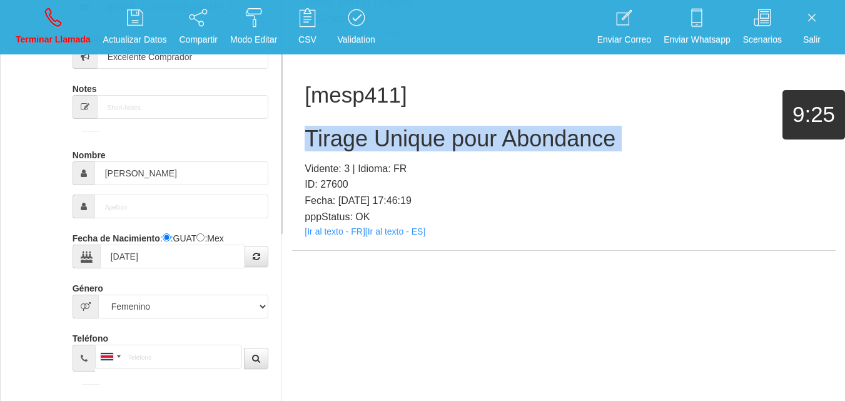
click at [334, 148] on h2 "Tirage Unique pour Abondance" at bounding box center [563, 138] width 518 height 25
click at [34, 35] on p "Terminar Llamada" at bounding box center [53, 40] width 75 height 14
select select "0"
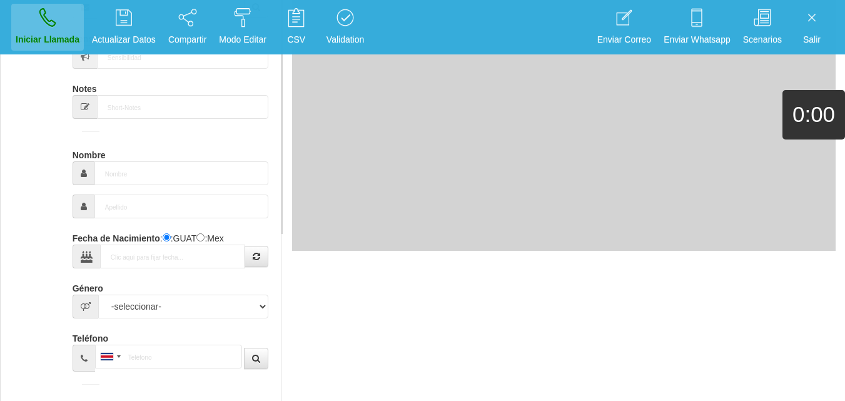
scroll to position [0, 0]
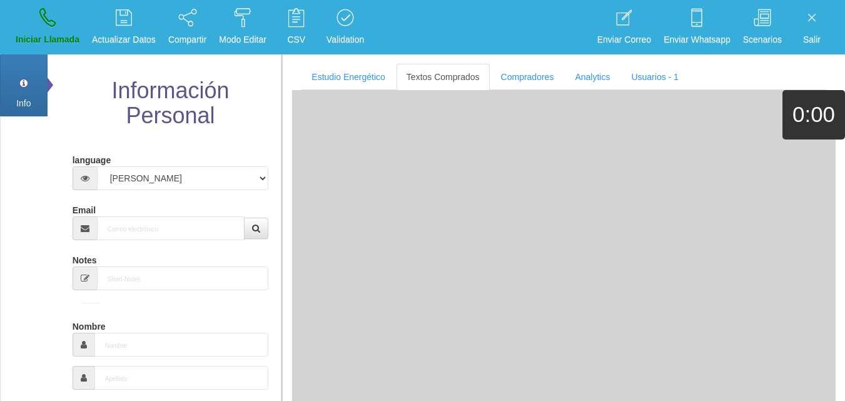
click at [33, 229] on div "Info Pref Extra Información Personal language Español Portugues [PERSON_NAME] E…" at bounding box center [140, 400] width 281 height 695
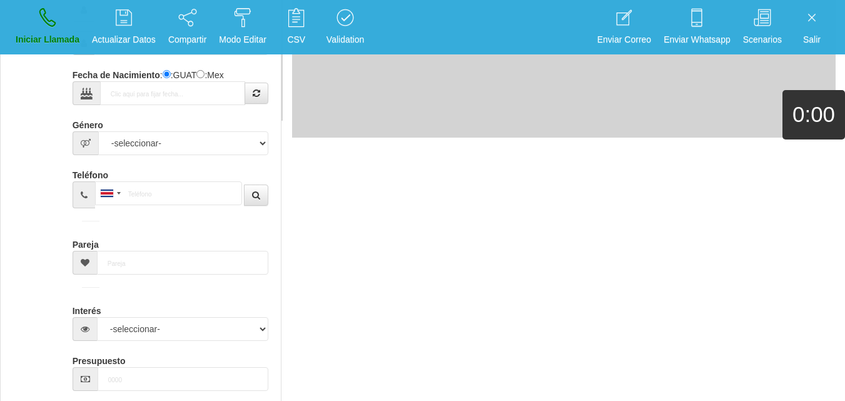
scroll to position [347, 0]
